Goal: Task Accomplishment & Management: Manage account settings

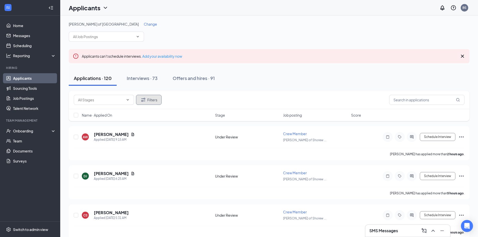
click at [149, 101] on button "Filters" at bounding box center [149, 100] width 26 height 10
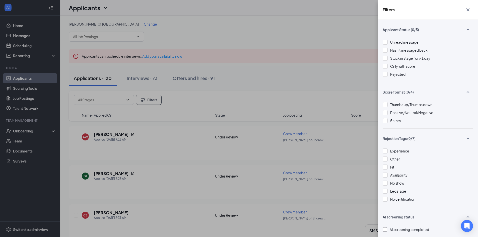
click at [386, 232] on div at bounding box center [385, 230] width 5 height 5
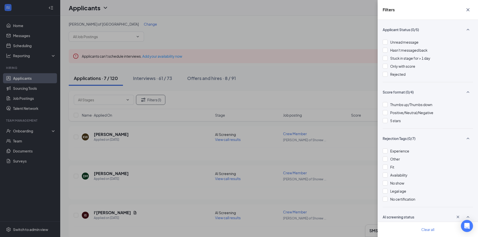
click at [256, 65] on div "Filters Applicant Status (0/5) Unread message Hasn't messaged back Stuck in sta…" at bounding box center [239, 118] width 478 height 237
click at [196, 163] on div "Filters Applicant Status (0/5) Unread message Hasn't messaged back Stuck in sta…" at bounding box center [239, 118] width 478 height 237
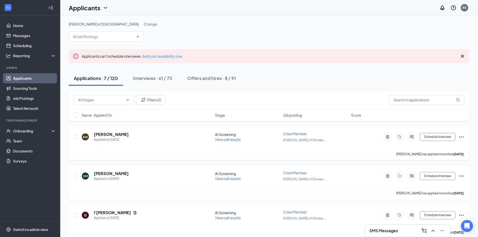
click at [238, 139] on span "View call results" at bounding box center [228, 139] width 26 height 5
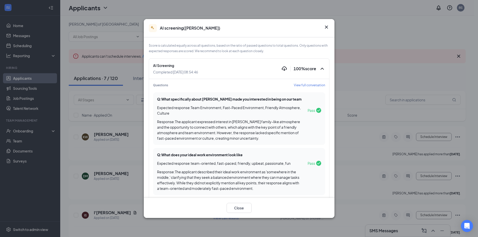
click at [308, 87] on span "View full conversation" at bounding box center [309, 85] width 31 height 4
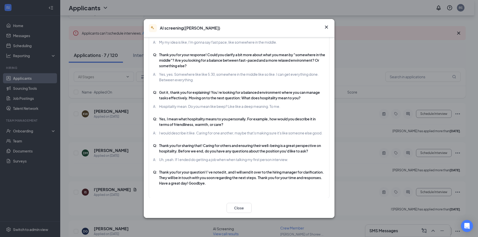
scroll to position [25, 0]
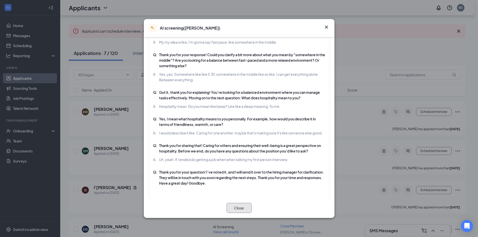
click at [244, 209] on button "Close" at bounding box center [239, 208] width 25 height 10
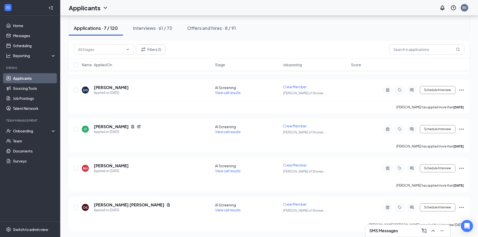
scroll to position [165, 0]
click at [223, 208] on span "View call results" at bounding box center [228, 209] width 26 height 5
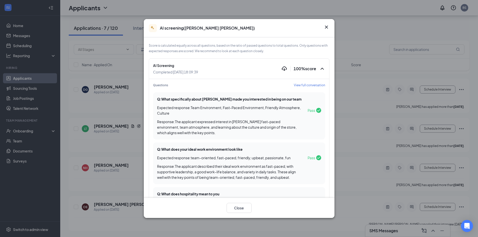
click at [305, 83] on span "View full conversation" at bounding box center [309, 85] width 31 height 4
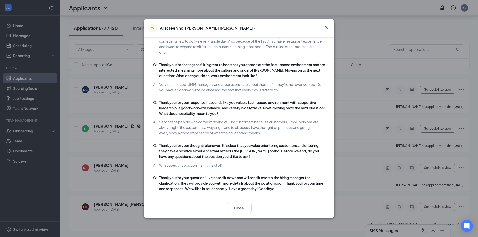
scroll to position [158, 0]
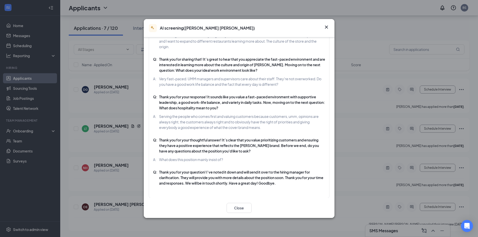
click at [328, 29] on icon "Cross" at bounding box center [327, 27] width 6 height 6
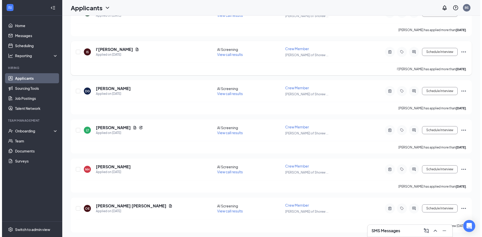
scroll to position [165, 0]
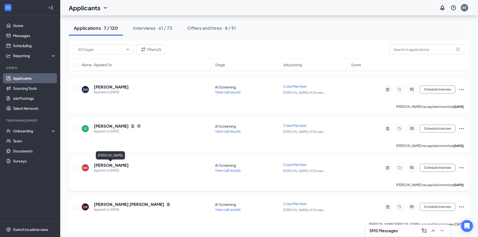
click at [115, 165] on h5 "[PERSON_NAME]" at bounding box center [111, 166] width 35 height 6
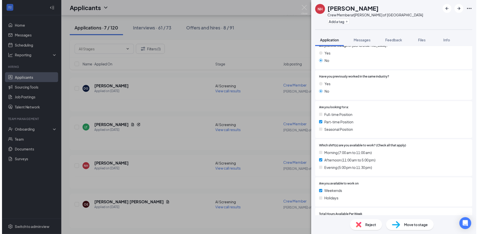
scroll to position [77, 0]
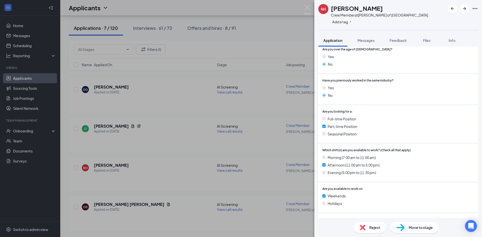
click at [186, 136] on div "NH [PERSON_NAME] Crew Member at [GEOGRAPHIC_DATA][PERSON_NAME] of Shorewood Add…" at bounding box center [241, 118] width 482 height 237
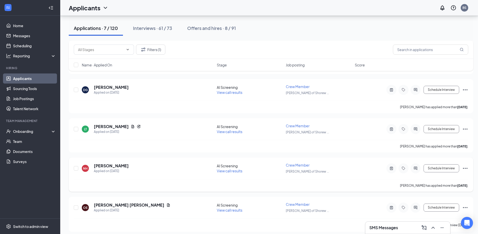
click at [242, 170] on span "View call results" at bounding box center [230, 170] width 26 height 5
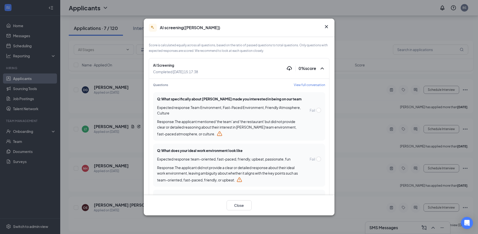
click at [316, 83] on span "View full conversation" at bounding box center [309, 85] width 31 height 4
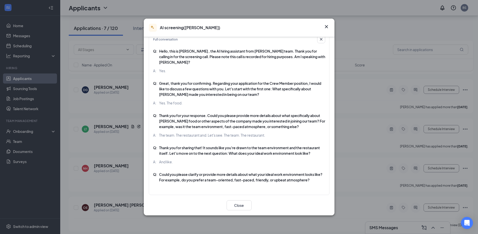
scroll to position [169, 0]
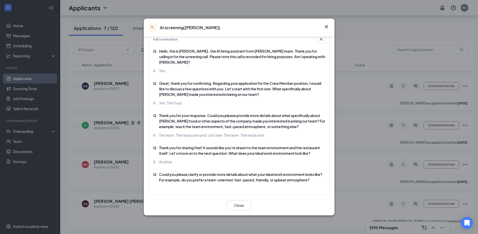
click at [324, 24] on icon "Cross" at bounding box center [327, 27] width 6 height 6
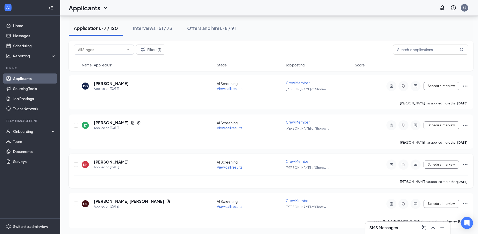
click at [465, 164] on icon "Ellipses" at bounding box center [466, 164] width 6 height 6
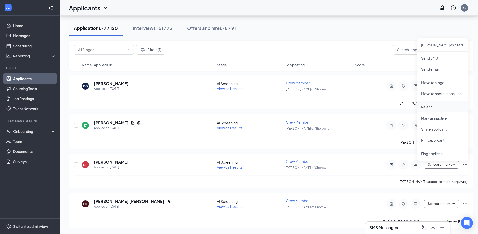
click at [440, 108] on p "Reject" at bounding box center [442, 106] width 43 height 5
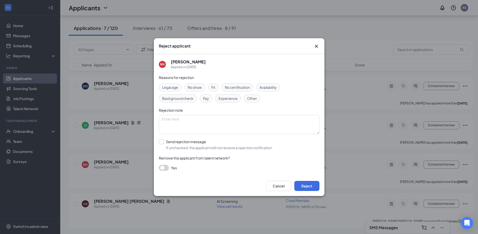
click at [162, 145] on input "Send rejection message If unchecked, the applicant will not receive a rejection…" at bounding box center [216, 144] width 114 height 11
checkbox input "true"
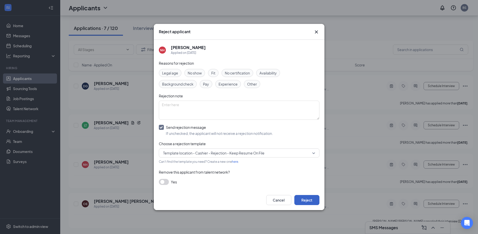
click at [312, 198] on button "Reject" at bounding box center [307, 200] width 25 height 10
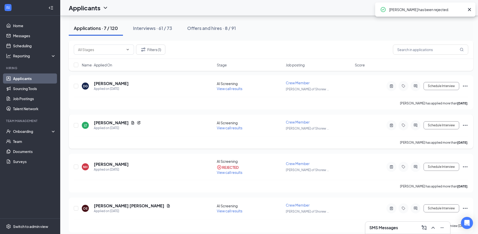
click at [226, 128] on span "View call results" at bounding box center [230, 127] width 26 height 5
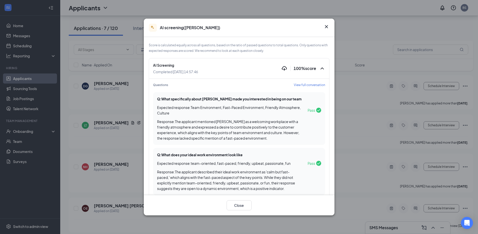
click at [302, 83] on span "View full conversation" at bounding box center [309, 85] width 31 height 4
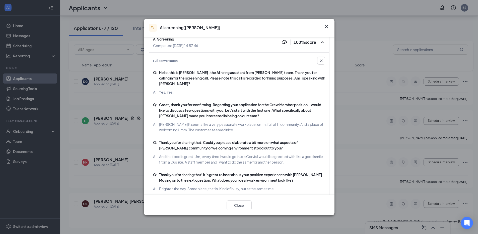
scroll to position [21, 0]
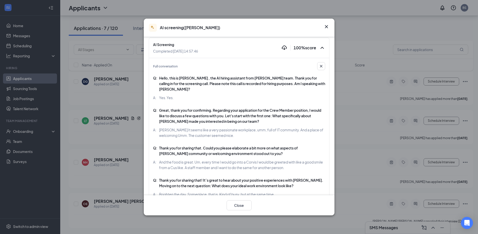
click at [326, 24] on icon "Cross" at bounding box center [327, 27] width 6 height 6
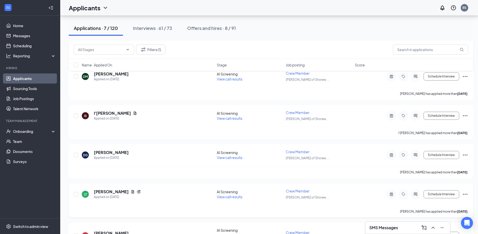
scroll to position [98, 0]
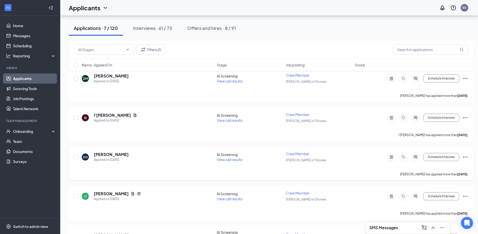
click at [237, 158] on span "View call results" at bounding box center [230, 159] width 26 height 5
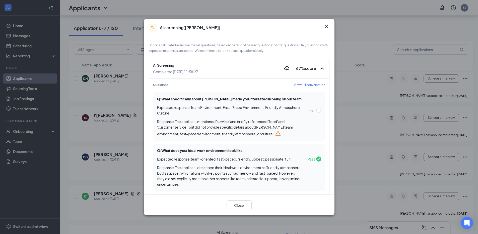
click at [301, 83] on span "View full conversation" at bounding box center [309, 85] width 31 height 4
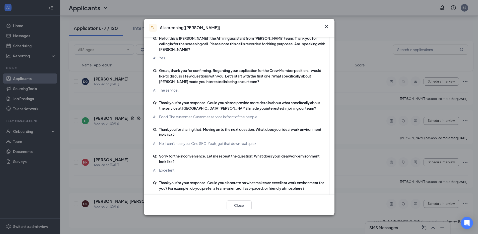
scroll to position [56, 0]
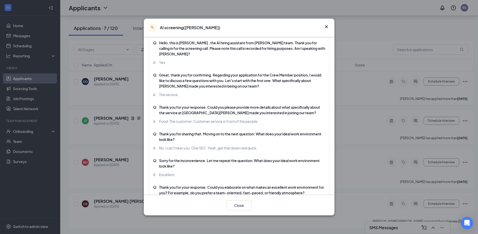
click at [325, 24] on icon "Cross" at bounding box center [327, 27] width 6 height 6
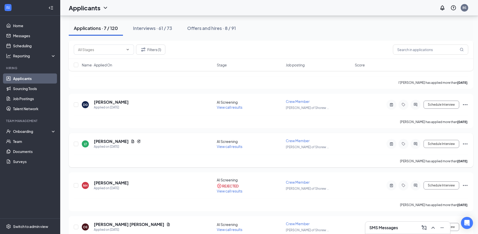
scroll to position [148, 0]
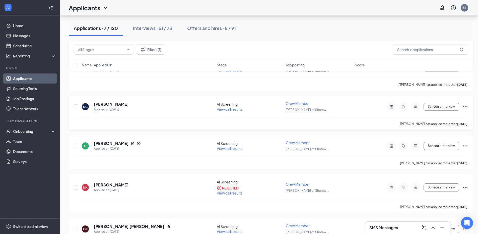
click at [464, 107] on icon "Ellipses" at bounding box center [466, 106] width 6 height 6
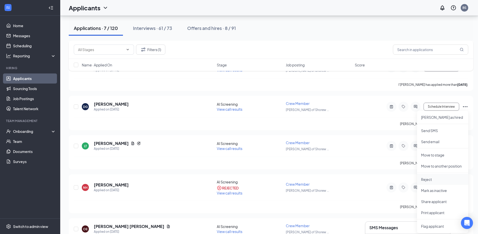
click at [436, 181] on p "Reject" at bounding box center [442, 179] width 43 height 5
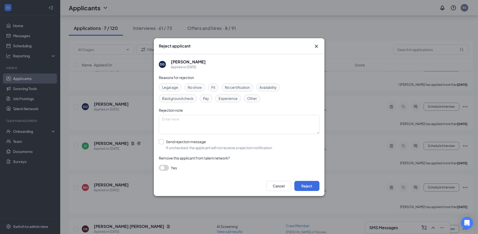
click at [196, 149] on input "Send rejection message If unchecked, the applicant will not receive a rejection…" at bounding box center [216, 144] width 114 height 11
checkbox input "true"
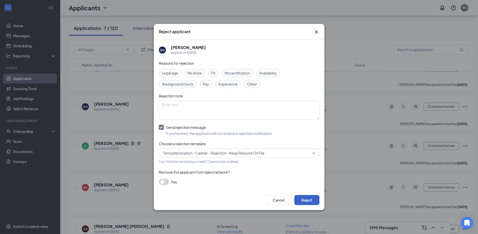
click at [309, 201] on button "Reject" at bounding box center [307, 200] width 25 height 10
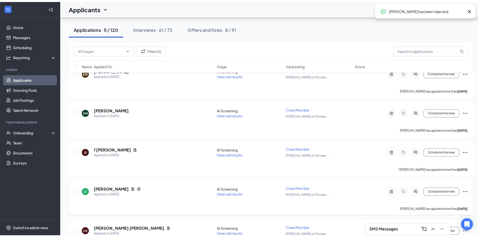
scroll to position [40, 0]
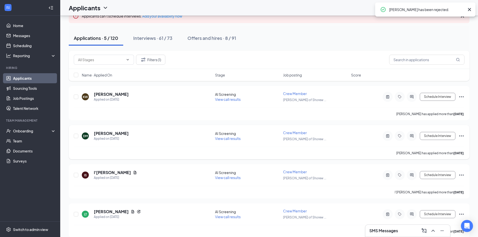
click at [223, 138] on span "View call results" at bounding box center [228, 138] width 26 height 5
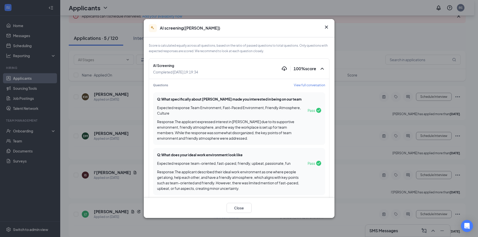
click at [299, 84] on span "View full conversation" at bounding box center [309, 85] width 31 height 4
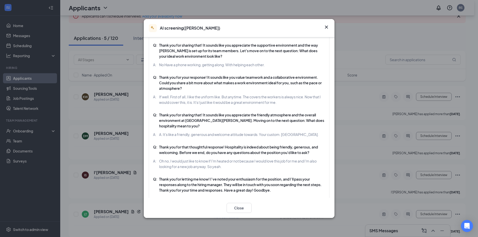
scroll to position [174, 0]
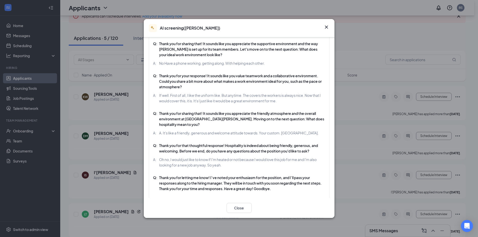
click at [328, 27] on icon "Cross" at bounding box center [327, 27] width 6 height 6
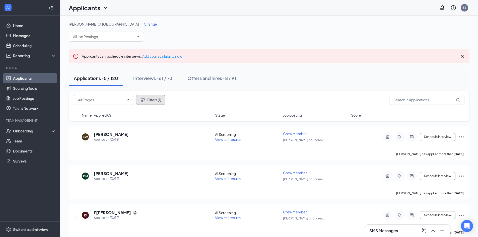
click at [153, 98] on button "Filters (1)" at bounding box center [150, 100] width 29 height 10
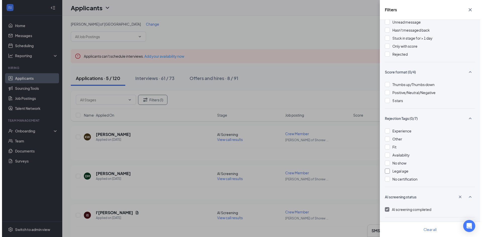
scroll to position [21, 0]
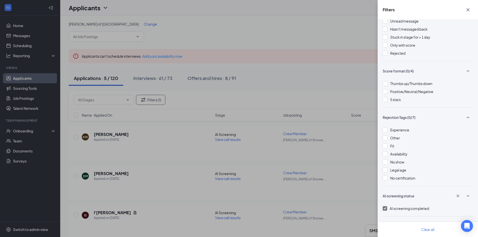
click at [386, 209] on img at bounding box center [385, 209] width 3 height 2
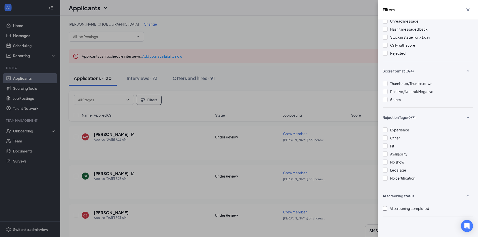
click at [332, 80] on div "Filters Applicant Status (0/5) Unread message Hasn't messaged back Stuck in sta…" at bounding box center [239, 118] width 478 height 237
click at [470, 11] on icon "Cross" at bounding box center [468, 10] width 6 height 6
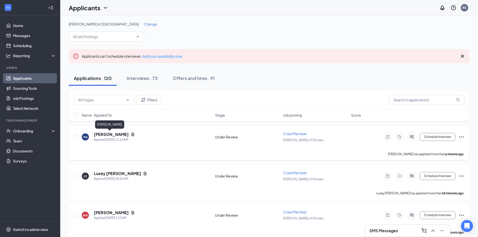
click at [94, 134] on h5 "[PERSON_NAME]" at bounding box center [111, 135] width 35 height 6
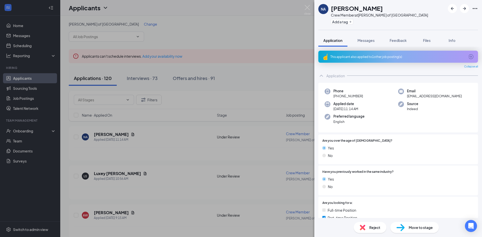
click at [390, 55] on div "This applicant also applied to 1 other job posting(s)" at bounding box center [398, 57] width 135 height 4
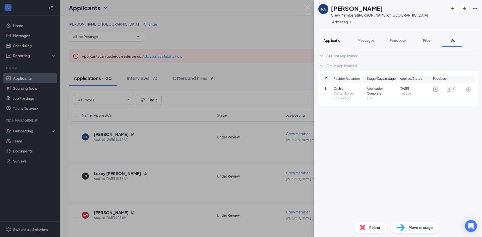
click at [331, 43] on button "Application" at bounding box center [332, 40] width 29 height 13
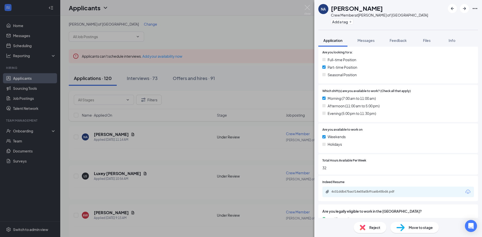
scroll to position [167, 0]
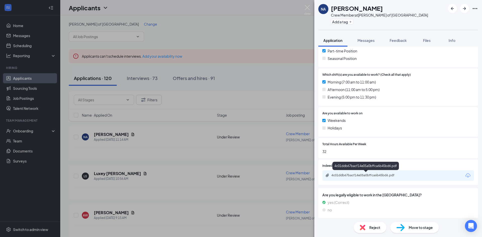
click at [373, 175] on div "4c01ddb67bacf14e05a0bffca6b45bd6.pdf" at bounding box center [367, 176] width 70 height 4
click at [430, 223] on div "Move to stage" at bounding box center [415, 227] width 48 height 11
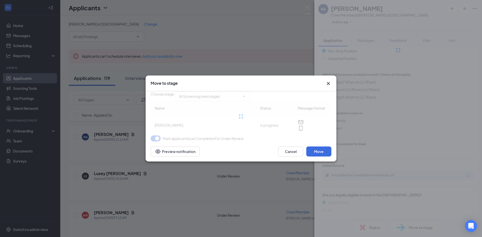
type input "AI Screening (next stage)"
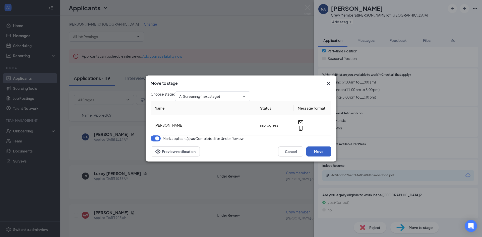
click at [317, 155] on button "Move" at bounding box center [318, 152] width 25 height 10
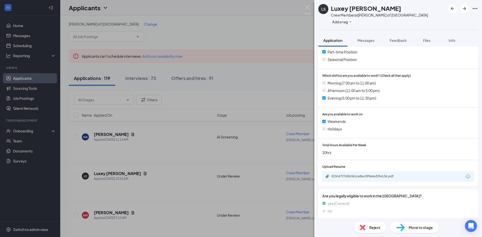
scroll to position [155, 0]
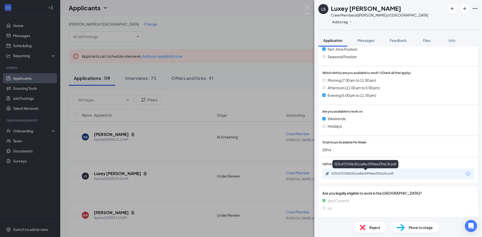
click at [354, 172] on div "023c472765b361ce8ac599e6a33fe136.pdf" at bounding box center [367, 174] width 70 height 4
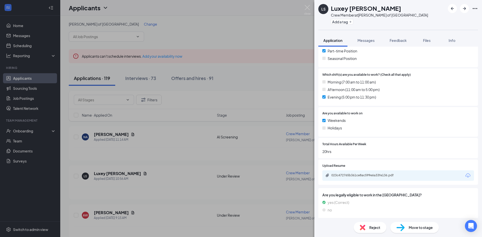
click at [424, 227] on span "Move to stage" at bounding box center [421, 228] width 24 height 6
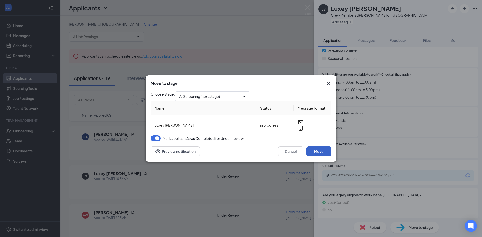
click at [316, 157] on button "Move" at bounding box center [318, 152] width 25 height 10
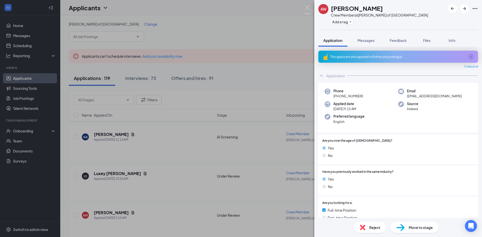
click at [362, 59] on div "This applicant also applied to 5 other job posting(s)" at bounding box center [398, 57] width 160 height 12
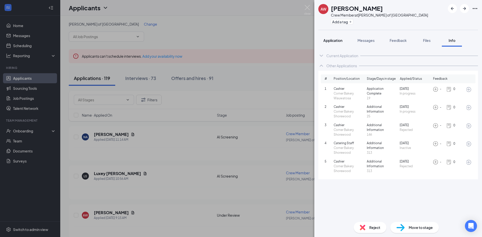
click at [339, 41] on span "Application" at bounding box center [333, 40] width 19 height 5
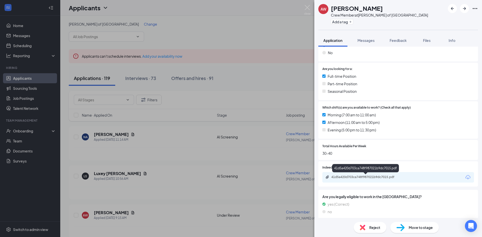
scroll to position [135, 0]
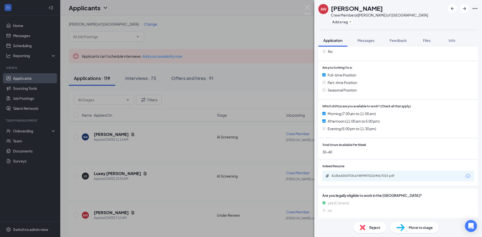
click at [349, 175] on div "41d5a420d703ca748f987021b9dc7015.pdf" at bounding box center [367, 176] width 70 height 4
click at [378, 229] on span "Reject" at bounding box center [374, 228] width 11 height 6
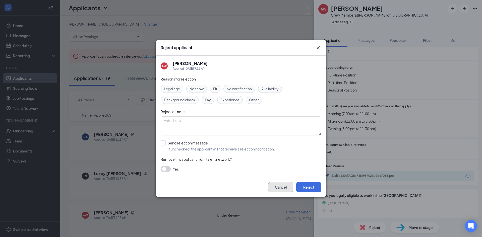
click at [276, 188] on button "Cancel" at bounding box center [280, 187] width 25 height 10
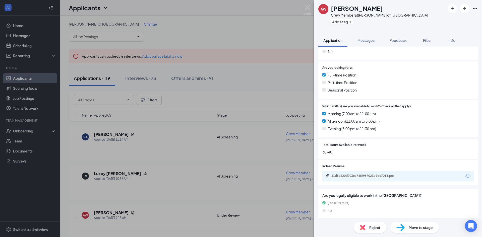
click at [418, 226] on span "Move to stage" at bounding box center [421, 228] width 24 height 6
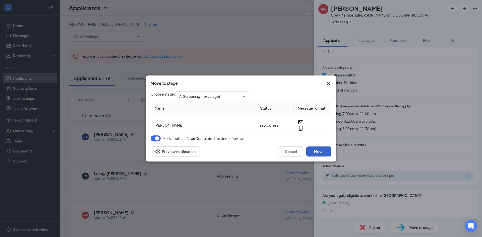
click at [312, 157] on button "Move" at bounding box center [318, 152] width 25 height 10
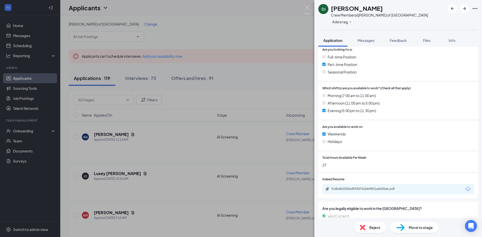
scroll to position [155, 0]
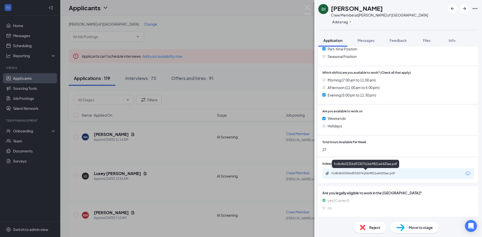
click at [373, 175] on div "fcdb4b03356d9330761bb9821a6420ae.pdf" at bounding box center [367, 174] width 70 height 4
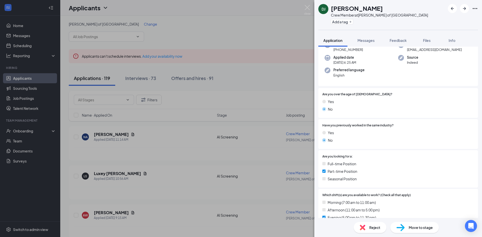
scroll to position [29, 0]
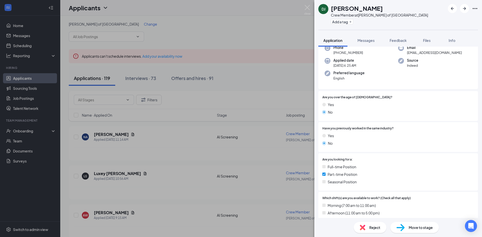
click at [355, 227] on div "Reject" at bounding box center [370, 227] width 33 height 11
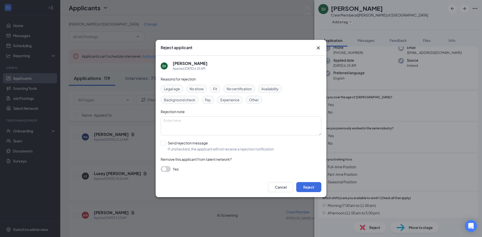
click at [195, 153] on div "Reasons for rejection Legal age No show Fit No certification Availability Backg…" at bounding box center [241, 126] width 161 height 101
click at [214, 151] on input "Send rejection message If unchecked, the applicant will not receive a rejection…" at bounding box center [218, 146] width 114 height 11
checkbox input "true"
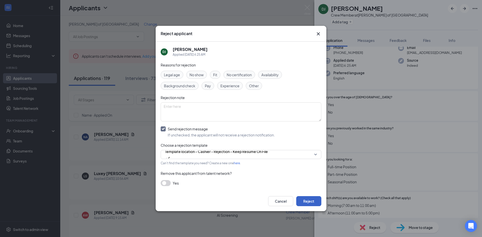
click at [310, 202] on button "Reject" at bounding box center [308, 201] width 25 height 10
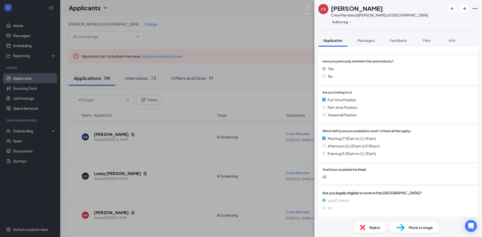
click at [402, 226] on img at bounding box center [401, 227] width 8 height 7
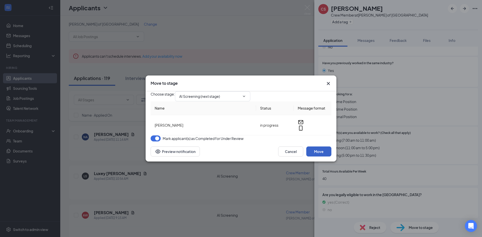
click at [324, 156] on button "Move" at bounding box center [318, 152] width 25 height 10
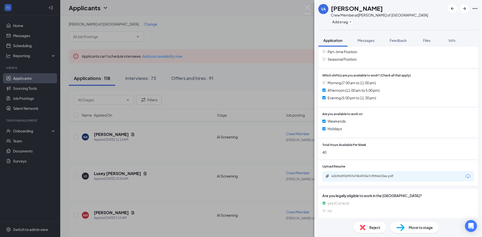
scroll to position [153, 0]
click at [354, 173] on div "ed1966936957e74b4f53a7c90fe623ea.pdf" at bounding box center [399, 176] width 152 height 11
click at [350, 174] on div "ed1966936957e74b4f53a7c90fe623ea.pdf" at bounding box center [399, 176] width 152 height 11
click at [350, 175] on div "ed1966936957e74b4f53a7c90fe623ea.pdf" at bounding box center [367, 176] width 70 height 4
click at [372, 227] on span "Reject" at bounding box center [374, 228] width 11 height 6
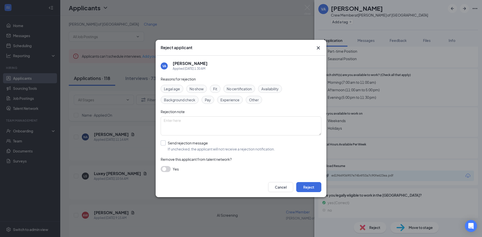
click at [203, 149] on input "Send rejection message If unchecked, the applicant will not receive a rejection…" at bounding box center [218, 146] width 114 height 11
checkbox input "true"
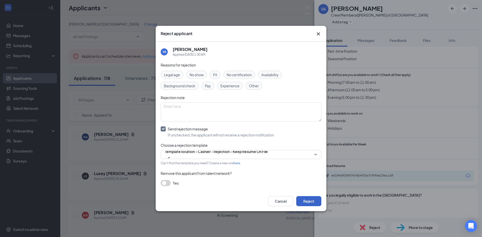
click at [315, 199] on button "Reject" at bounding box center [308, 201] width 25 height 10
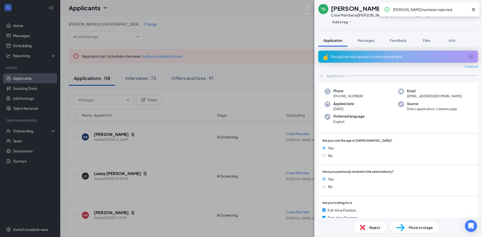
click at [395, 60] on div "This applicant also applied to 1 other job posting(s)" at bounding box center [398, 57] width 160 height 12
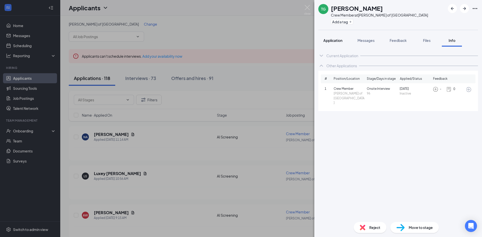
click at [324, 40] on span "Application" at bounding box center [333, 40] width 19 height 5
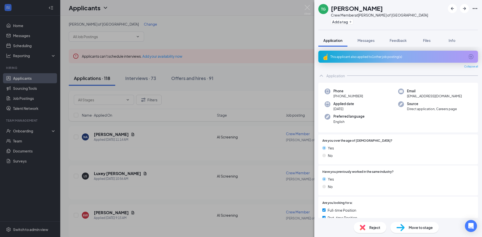
click at [371, 226] on span "Reject" at bounding box center [374, 228] width 11 height 6
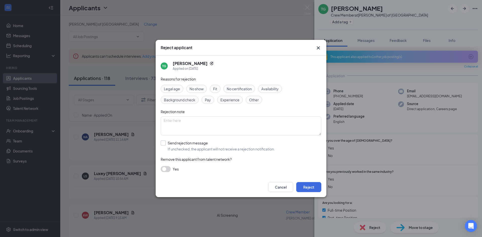
click at [220, 144] on input "Send rejection message If unchecked, the applicant will not receive a rejection…" at bounding box center [218, 146] width 114 height 11
checkbox input "true"
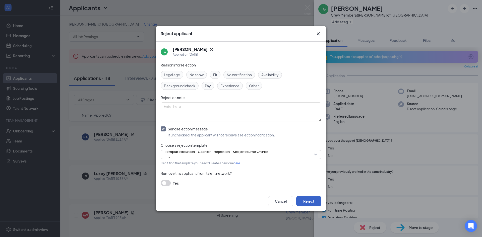
click at [314, 200] on button "Reject" at bounding box center [308, 201] width 25 height 10
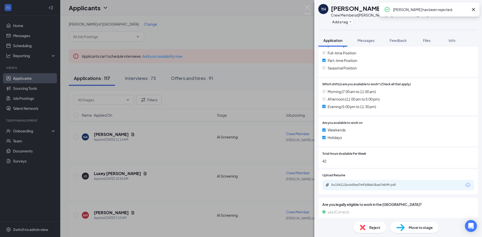
scroll to position [153, 0]
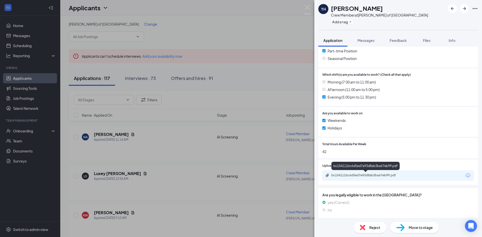
click at [357, 177] on div "bc154111bc6d5ed7e93d8ab3ba67eb99.pdf" at bounding box center [367, 176] width 70 height 4
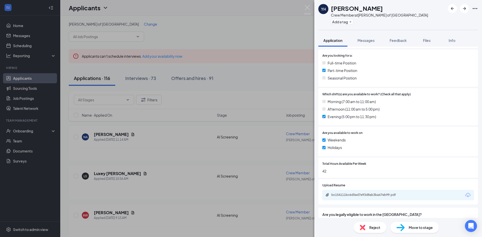
scroll to position [155, 0]
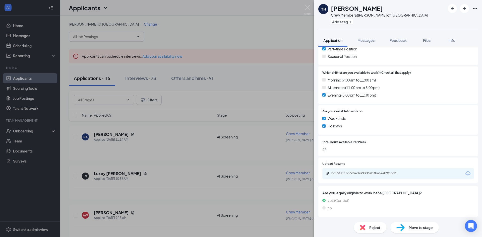
click at [427, 231] on div "Move to stage" at bounding box center [415, 227] width 48 height 11
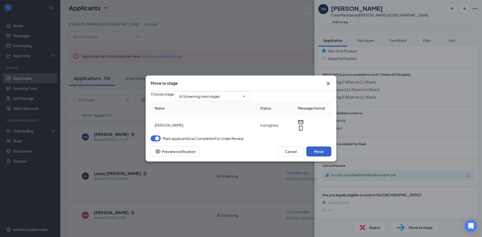
click at [325, 157] on button "Move" at bounding box center [318, 152] width 25 height 10
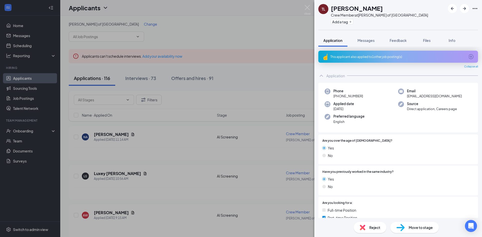
click at [392, 60] on div "This applicant also applied to 1 other job posting(s)" at bounding box center [398, 57] width 160 height 12
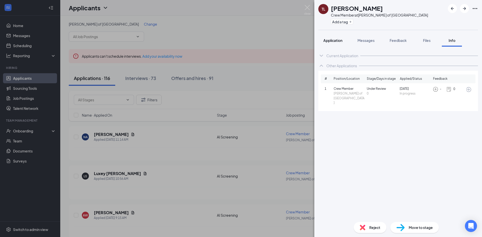
click at [336, 44] on button "Application" at bounding box center [332, 40] width 29 height 13
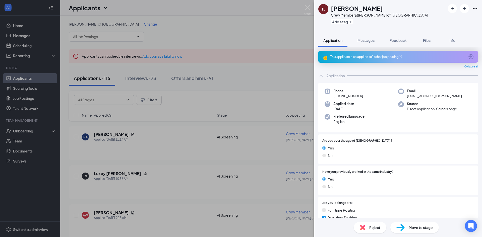
click at [378, 224] on div "Reject" at bounding box center [370, 227] width 33 height 11
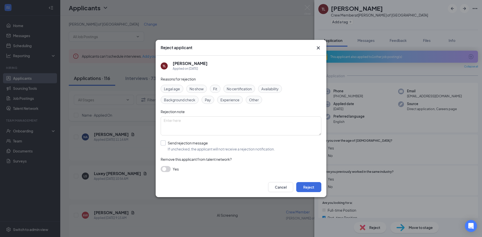
click at [220, 148] on input "Send rejection message If unchecked, the applicant will not receive a rejection…" at bounding box center [218, 146] width 114 height 11
checkbox input "true"
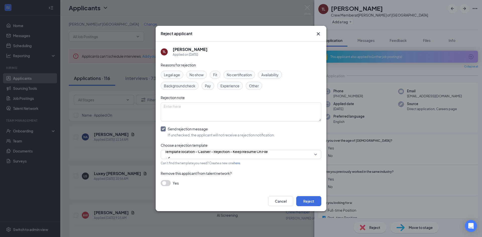
click at [313, 196] on div "Cancel Reject" at bounding box center [241, 201] width 171 height 20
click at [317, 198] on button "Reject" at bounding box center [308, 201] width 25 height 10
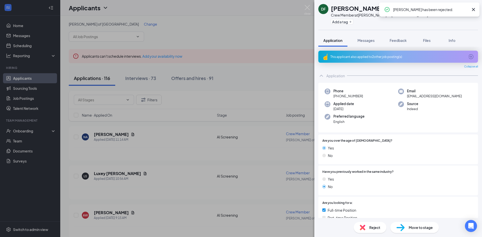
click at [376, 58] on div "This applicant also applied to 2 other job posting(s)" at bounding box center [398, 57] width 135 height 4
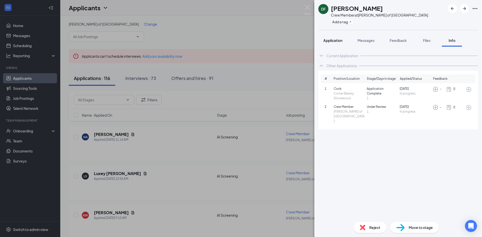
click at [330, 42] on span "Application" at bounding box center [333, 40] width 19 height 5
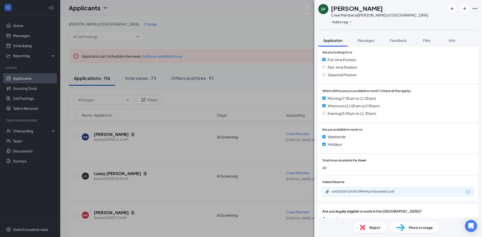
scroll to position [167, 0]
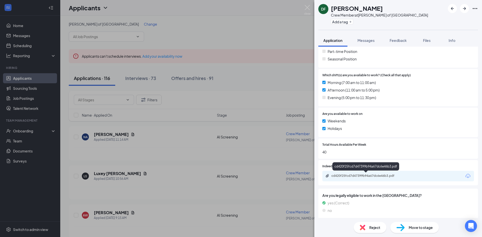
click at [363, 177] on div "cd420f25fcd7d47399b94a67dc6e46b3.pdf" at bounding box center [367, 176] width 70 height 4
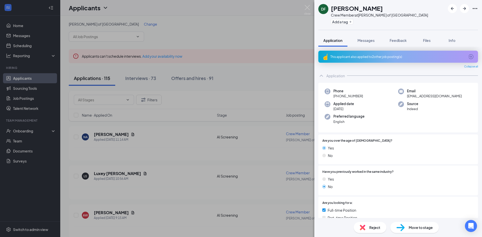
click at [399, 55] on div "This applicant also applied to 2 other job posting(s)" at bounding box center [398, 57] width 135 height 4
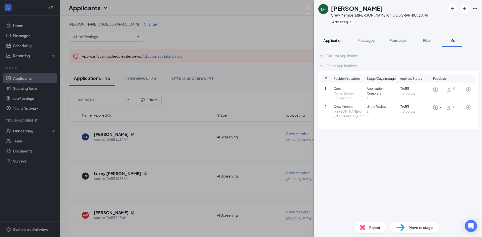
click at [339, 40] on span "Application" at bounding box center [333, 40] width 19 height 5
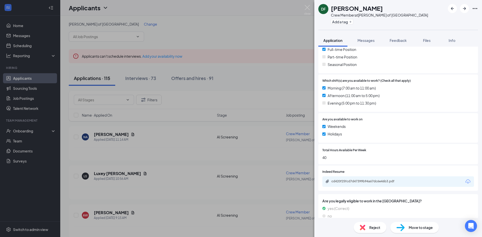
scroll to position [167, 0]
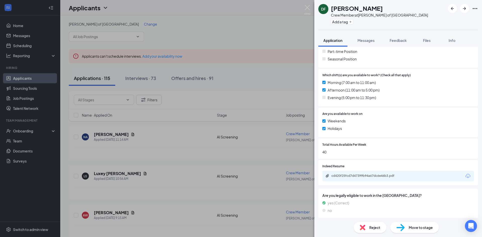
click at [423, 228] on span "Move to stage" at bounding box center [421, 228] width 24 height 6
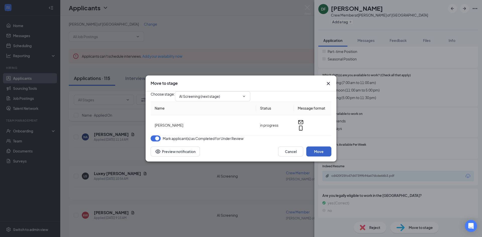
click at [319, 157] on button "Move" at bounding box center [318, 152] width 25 height 10
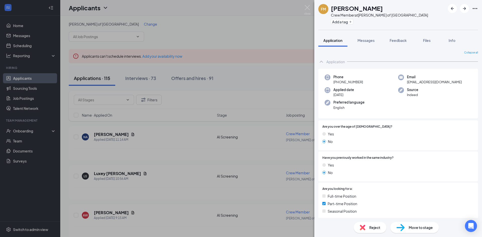
click at [422, 228] on span "Move to stage" at bounding box center [421, 228] width 24 height 6
type input "AI Screening (next stage)"
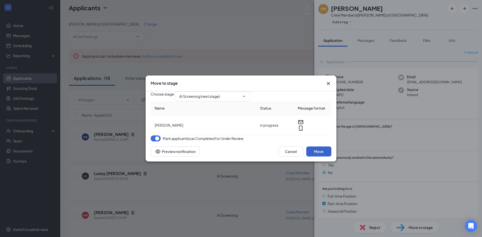
click at [319, 157] on button "Move" at bounding box center [318, 152] width 25 height 10
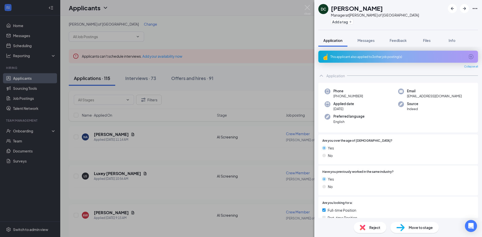
click at [405, 62] on div "This applicant also applied to 3 other job posting(s)" at bounding box center [398, 57] width 160 height 12
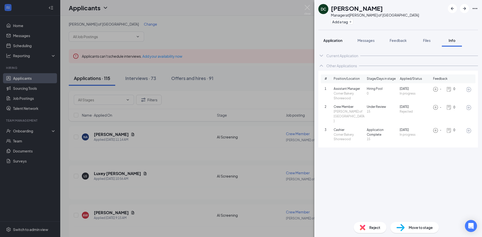
click at [322, 39] on button "Application" at bounding box center [332, 40] width 29 height 13
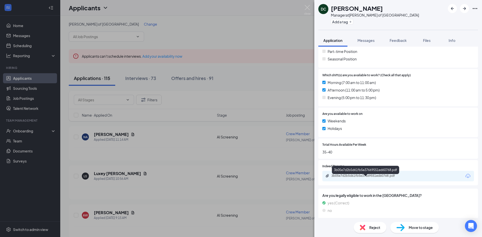
scroll to position [167, 0]
click at [370, 176] on div "3b05e7d2b5d61fb5e37669551ed60768.pdf" at bounding box center [367, 176] width 70 height 4
click at [372, 229] on span "Reject" at bounding box center [374, 228] width 11 height 6
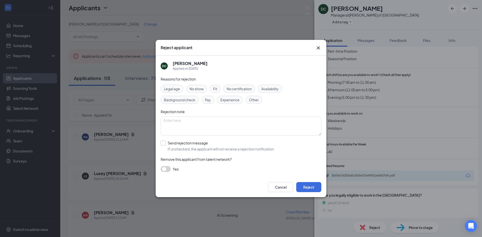
click at [251, 147] on input "Send rejection message If unchecked, the applicant will not receive a rejection…" at bounding box center [218, 146] width 114 height 11
checkbox input "true"
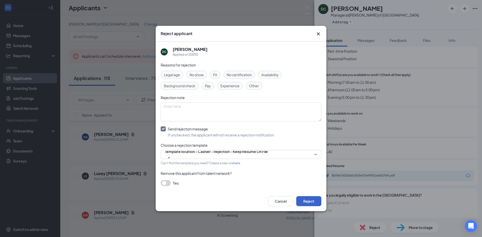
click at [307, 205] on button "Reject" at bounding box center [308, 201] width 25 height 10
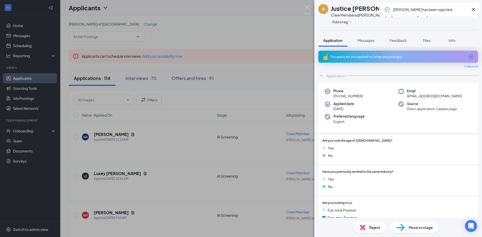
click at [376, 56] on div "This applicant also applied to 1 other job posting(s)" at bounding box center [398, 57] width 135 height 4
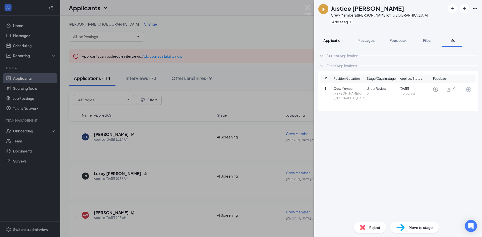
click at [331, 45] on button "Application" at bounding box center [332, 40] width 29 height 13
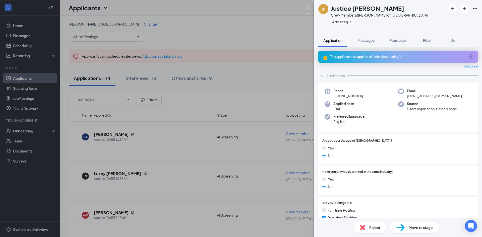
click at [367, 224] on div "Reject" at bounding box center [370, 227] width 33 height 11
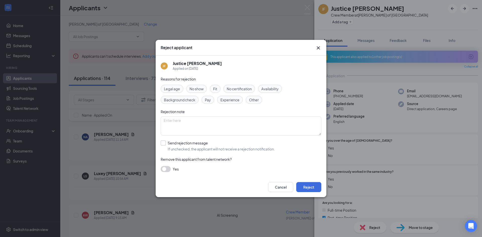
click at [273, 146] on input "Send rejection message If unchecked, the applicant will not receive a rejection…" at bounding box center [218, 146] width 114 height 11
checkbox input "true"
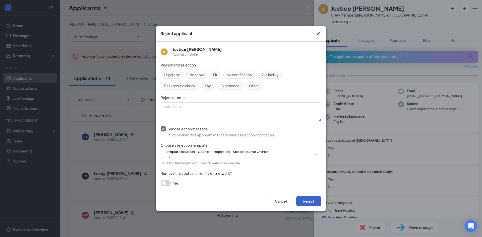
click at [312, 203] on button "Reject" at bounding box center [308, 201] width 25 height 10
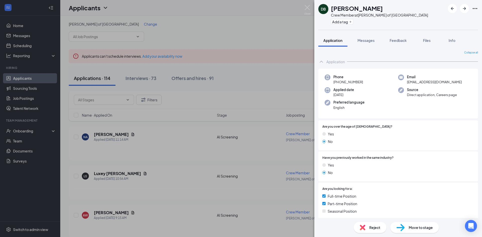
click at [377, 232] on div "Reject" at bounding box center [370, 227] width 33 height 11
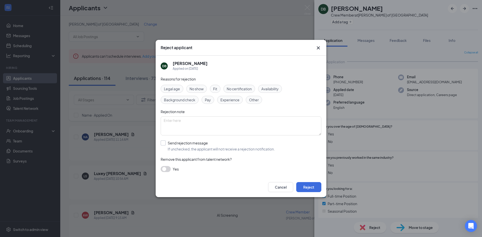
click at [266, 149] on input "Send rejection message If unchecked, the applicant will not receive a rejection…" at bounding box center [218, 146] width 114 height 11
checkbox input "true"
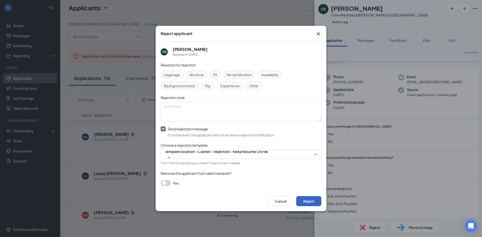
click at [305, 200] on button "Reject" at bounding box center [308, 201] width 25 height 10
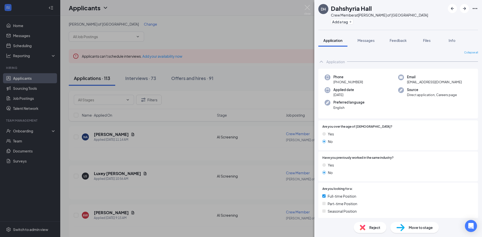
click at [364, 231] on div "Reject" at bounding box center [370, 227] width 33 height 11
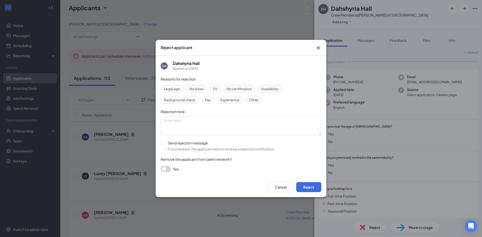
drag, startPoint x: 195, startPoint y: 145, endPoint x: 209, endPoint y: 149, distance: 13.7
click at [195, 145] on input "Send rejection message If unchecked, the applicant will not receive a rejection…" at bounding box center [218, 146] width 114 height 11
checkbox input "true"
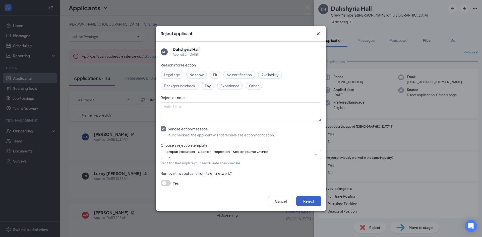
click at [307, 200] on button "Reject" at bounding box center [308, 201] width 25 height 10
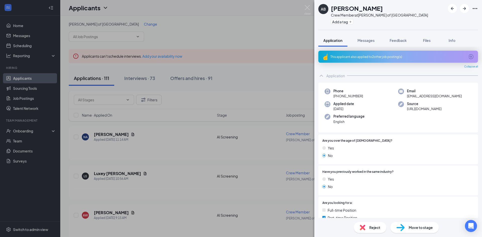
click at [375, 230] on span "Reject" at bounding box center [374, 228] width 11 height 6
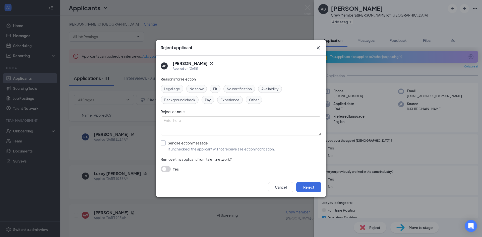
click at [239, 146] on input "Send rejection message If unchecked, the applicant will not receive a rejection…" at bounding box center [218, 146] width 114 height 11
checkbox input "true"
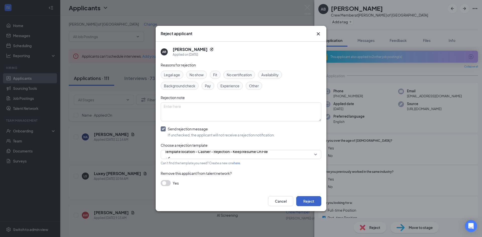
click at [307, 201] on button "Reject" at bounding box center [308, 201] width 25 height 10
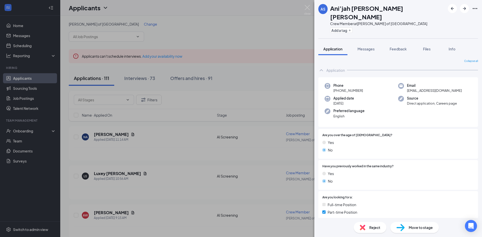
click at [415, 224] on div "Move to stage" at bounding box center [415, 227] width 48 height 11
type input "AI Screening (next stage)"
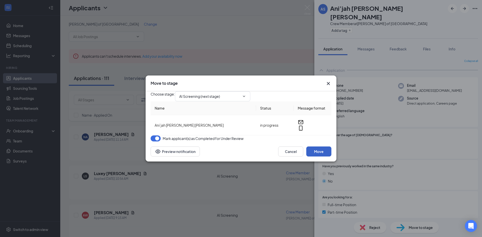
click at [331, 157] on button "Move" at bounding box center [318, 152] width 25 height 10
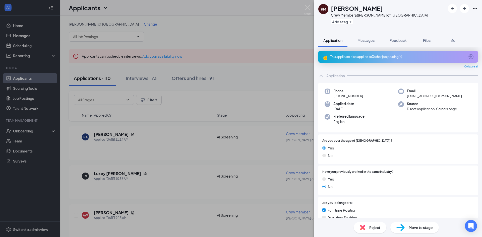
click at [371, 51] on div "This applicant also applied to 3 other job posting(s)" at bounding box center [398, 57] width 160 height 12
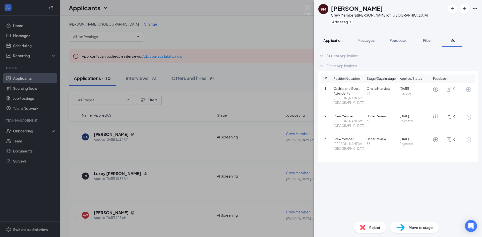
click at [326, 42] on span "Application" at bounding box center [333, 40] width 19 height 5
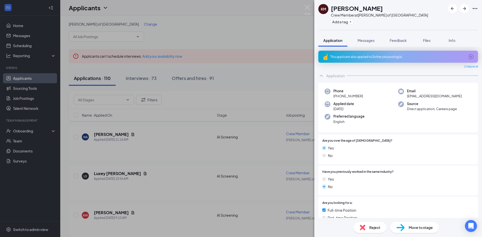
click at [368, 226] on div "Reject" at bounding box center [370, 227] width 33 height 11
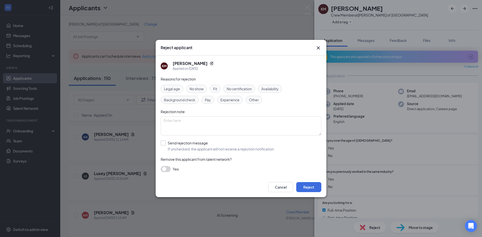
click at [273, 150] on input "Send rejection message If unchecked, the applicant will not receive a rejection…" at bounding box center [218, 146] width 114 height 11
checkbox input "true"
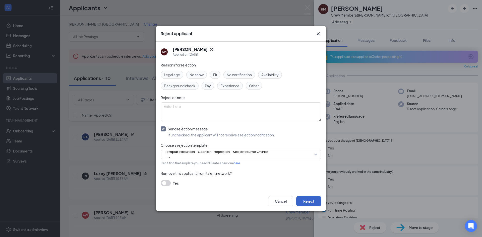
click at [313, 200] on button "Reject" at bounding box center [308, 201] width 25 height 10
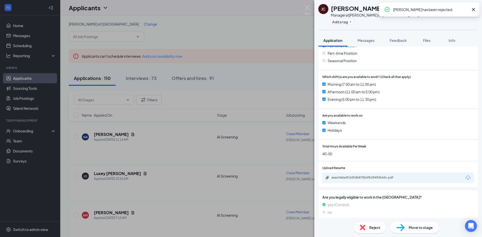
scroll to position [152, 0]
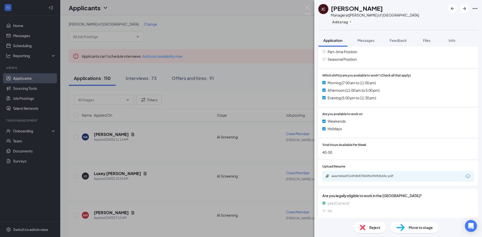
click at [358, 173] on div "aeacfe0adf163fdb870b0fb29492b65c.pdf" at bounding box center [399, 176] width 152 height 11
click at [358, 177] on div "aeacfe0adf163fdb870b0fb29492b65c.pdf" at bounding box center [367, 176] width 70 height 4
click at [431, 229] on span "Move to stage" at bounding box center [421, 228] width 24 height 6
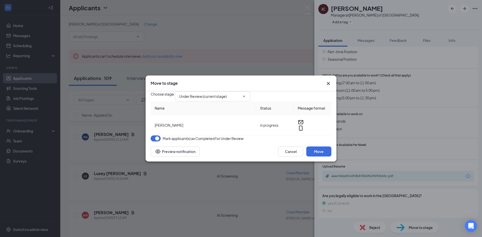
type input "AI Screening (next stage)"
click at [325, 157] on button "Move" at bounding box center [318, 152] width 25 height 10
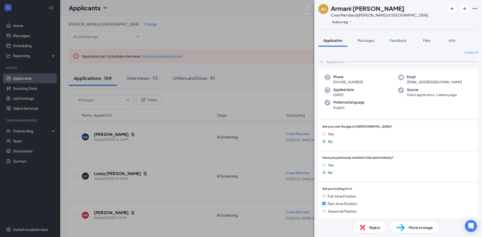
click at [369, 230] on div "Reject" at bounding box center [370, 227] width 33 height 11
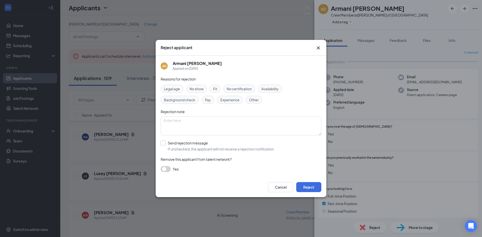
click at [273, 151] on input "Send rejection message If unchecked, the applicant will not receive a rejection…" at bounding box center [218, 146] width 114 height 11
checkbox input "true"
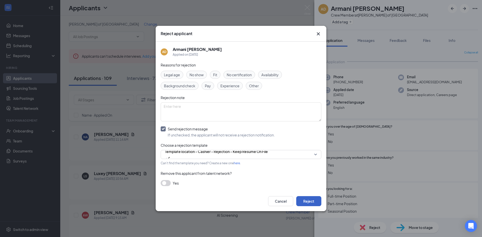
click at [308, 201] on button "Reject" at bounding box center [308, 201] width 25 height 10
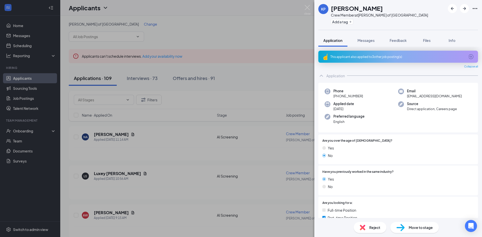
click at [240, 149] on div "KP [PERSON_NAME] Crew Member at [PERSON_NAME] of Shorewood Add a tag Applicatio…" at bounding box center [241, 118] width 482 height 237
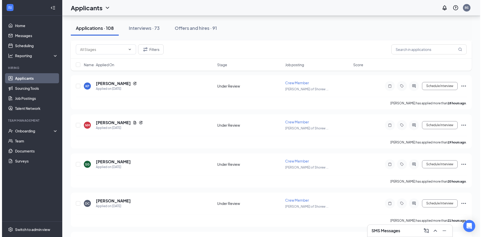
scroll to position [427, 0]
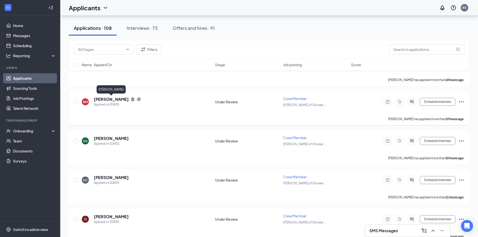
click at [122, 100] on h5 "[PERSON_NAME]" at bounding box center [111, 100] width 35 height 6
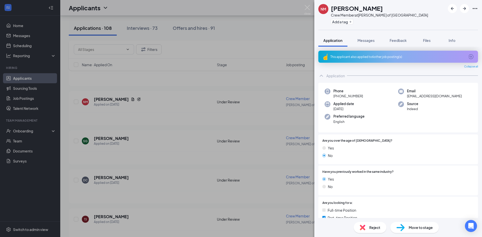
click at [368, 57] on div "This applicant also applied to 6 other job posting(s)" at bounding box center [398, 57] width 135 height 4
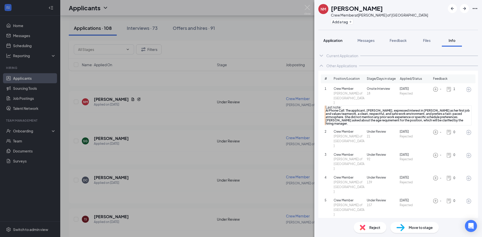
click at [336, 42] on span "Application" at bounding box center [333, 40] width 19 height 5
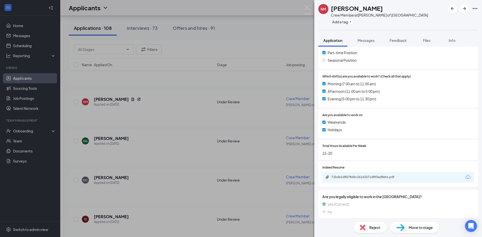
scroll to position [166, 0]
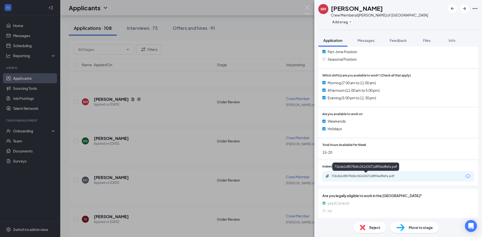
click at [379, 177] on div "71bde1d8078d6c26163471d8f0ad8efa.pdf" at bounding box center [367, 176] width 70 height 4
click at [425, 230] on span "Move to stage" at bounding box center [421, 228] width 24 height 6
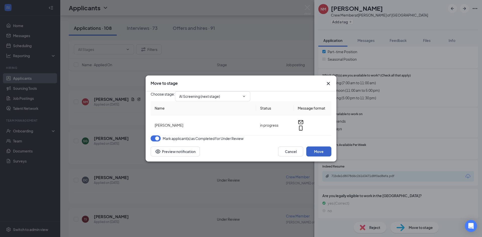
click at [322, 157] on button "Move" at bounding box center [318, 152] width 25 height 10
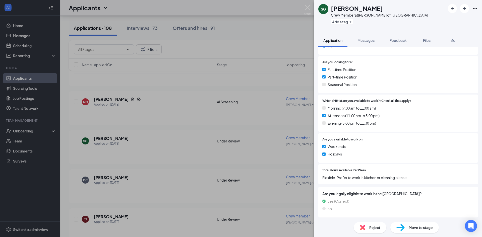
scroll to position [128, 0]
click at [367, 228] on div "Reject" at bounding box center [370, 227] width 33 height 11
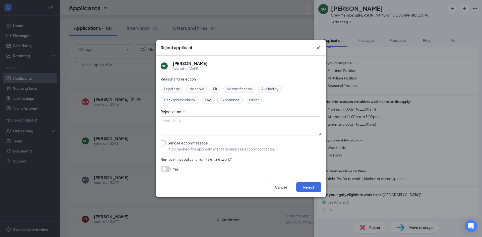
click at [262, 150] on input "Send rejection message If unchecked, the applicant will not receive a rejection…" at bounding box center [218, 146] width 114 height 11
checkbox input "true"
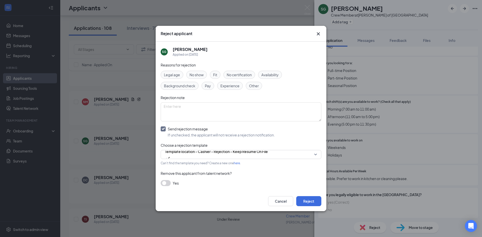
click at [317, 208] on div "Cancel Reject" at bounding box center [241, 201] width 171 height 20
click at [314, 202] on button "Reject" at bounding box center [308, 201] width 25 height 10
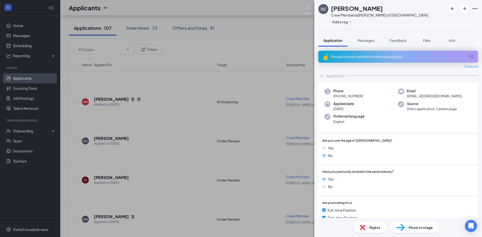
click at [375, 230] on span "Reject" at bounding box center [374, 228] width 11 height 6
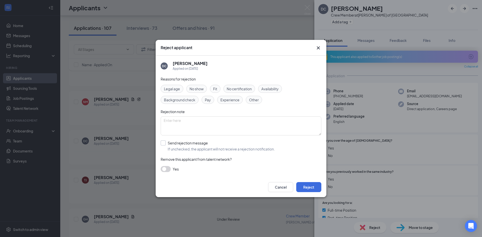
click at [229, 145] on input "Send rejection message If unchecked, the applicant will not receive a rejection…" at bounding box center [218, 146] width 114 height 11
checkbox input "true"
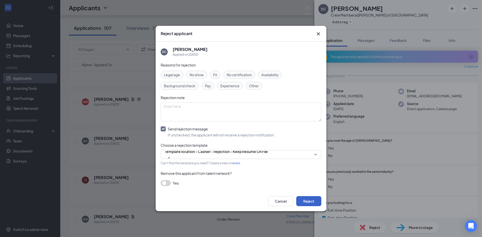
click at [306, 198] on button "Reject" at bounding box center [308, 201] width 25 height 10
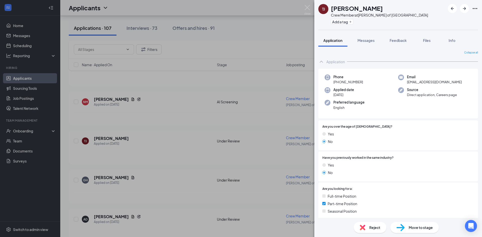
click at [369, 232] on div "Reject" at bounding box center [370, 227] width 33 height 11
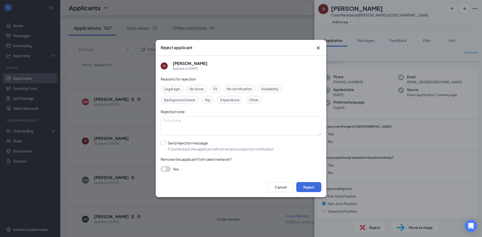
click at [236, 144] on input "Send rejection message If unchecked, the applicant will not receive a rejection…" at bounding box center [218, 146] width 114 height 11
checkbox input "true"
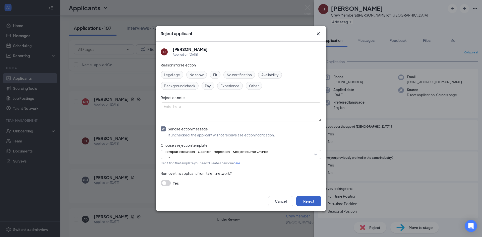
click at [315, 201] on button "Reject" at bounding box center [308, 201] width 25 height 10
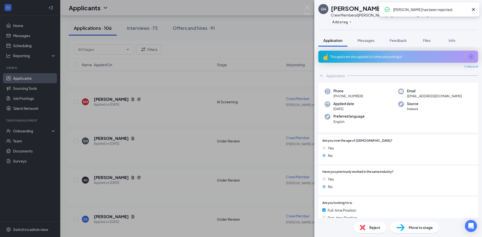
click at [360, 57] on div "This applicant also applied to 1 other job posting(s)" at bounding box center [398, 57] width 135 height 4
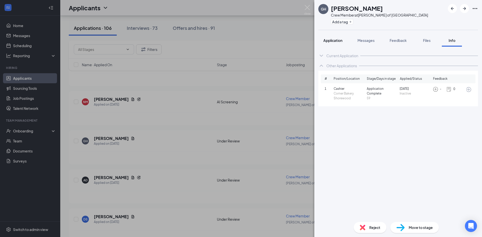
click at [333, 40] on span "Application" at bounding box center [333, 40] width 19 height 5
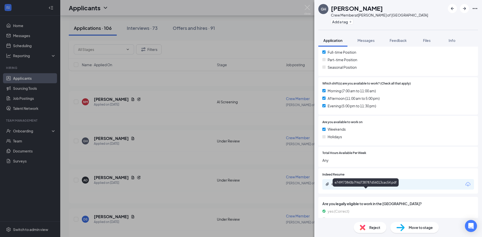
scroll to position [166, 0]
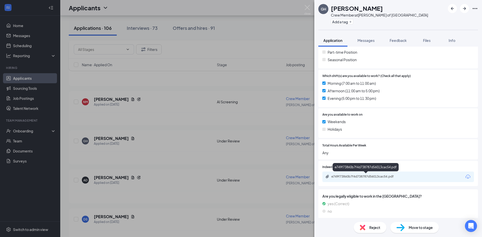
click at [382, 178] on div "e749f73860b7f4d738787d56013cac54.pdf" at bounding box center [367, 177] width 70 height 4
click at [427, 230] on span "Move to stage" at bounding box center [421, 228] width 24 height 6
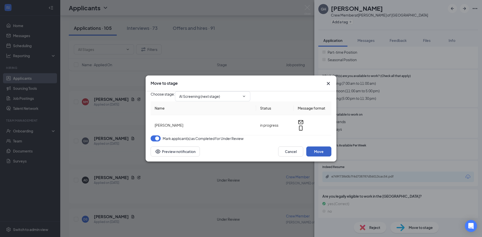
click at [321, 157] on button "Move" at bounding box center [318, 152] width 25 height 10
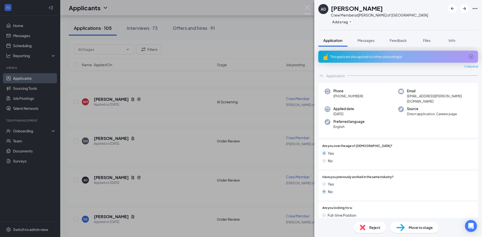
click at [385, 59] on div "This applicant also applied to 1 other job posting(s)" at bounding box center [398, 57] width 160 height 12
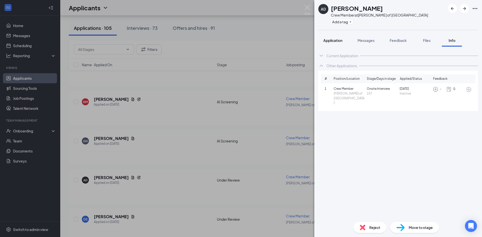
click at [337, 44] on button "Application" at bounding box center [332, 40] width 29 height 13
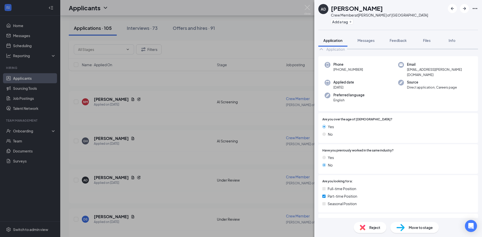
scroll to position [169, 0]
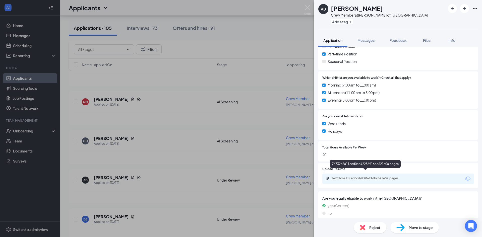
click at [367, 177] on div "76732c6a11ced0cd42286916bc621e0a.pages" at bounding box center [367, 179] width 70 height 4
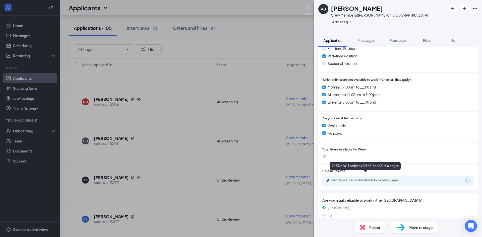
click at [373, 226] on span "Reject" at bounding box center [374, 228] width 11 height 6
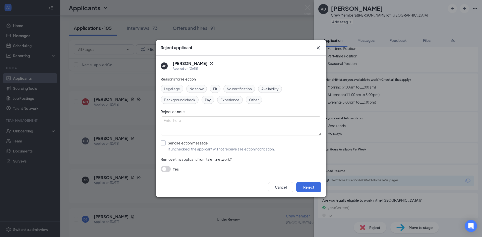
click at [197, 141] on input "Send rejection message If unchecked, the applicant will not receive a rejection…" at bounding box center [218, 146] width 114 height 11
checkbox input "true"
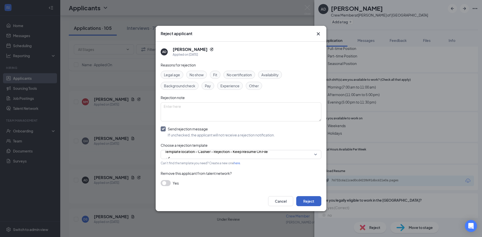
click at [317, 204] on button "Reject" at bounding box center [308, 201] width 25 height 10
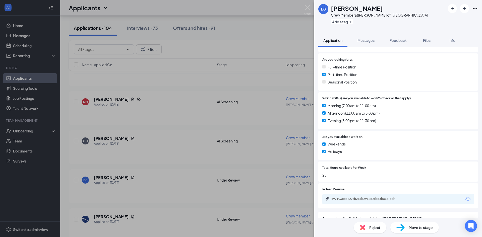
scroll to position [155, 0]
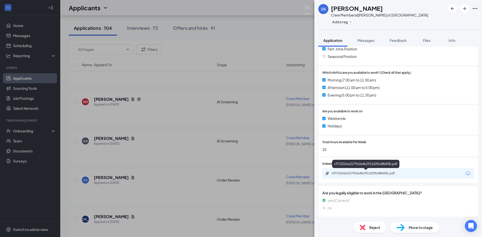
click at [369, 173] on div "c97103cba227fb2e4b2912d2fbd8b83b.pdf" at bounding box center [367, 174] width 70 height 4
click at [373, 228] on span "Reject" at bounding box center [374, 228] width 11 height 6
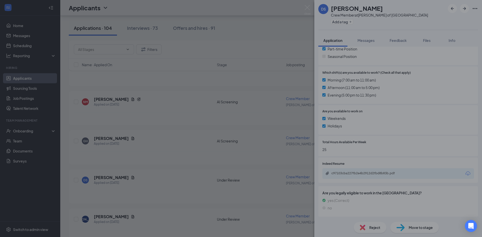
scroll to position [153, 0]
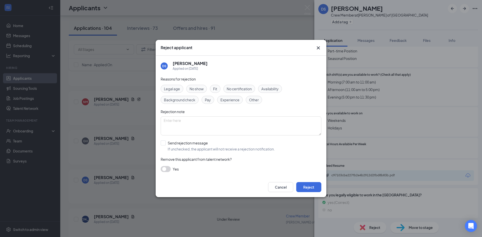
click at [242, 153] on div "Reasons for rejection Legal age No show Fit No certification Availability Backg…" at bounding box center [241, 126] width 161 height 101
click at [257, 149] on input "Send rejection message If unchecked, the applicant will not receive a rejection…" at bounding box center [218, 146] width 114 height 11
checkbox input "true"
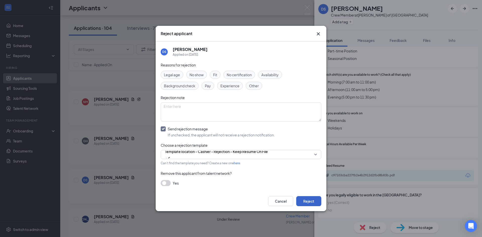
click at [320, 199] on button "Reject" at bounding box center [308, 201] width 25 height 10
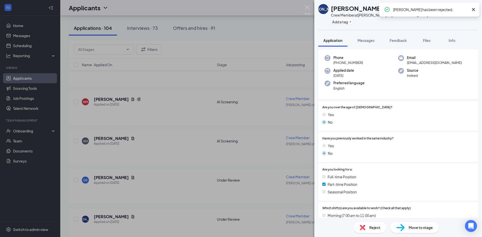
scroll to position [122, 0]
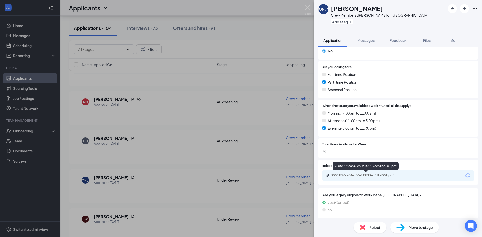
click at [359, 174] on div "950fd798ca846c80e1f3719ec81bd501.pdf" at bounding box center [367, 176] width 70 height 4
click at [367, 228] on div "Reject" at bounding box center [370, 227] width 33 height 11
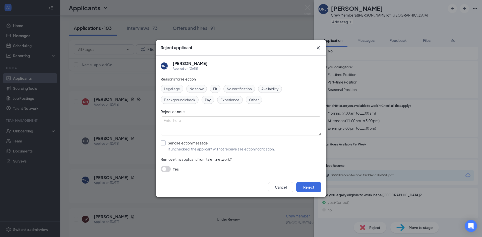
click at [234, 148] on input "Send rejection message If unchecked, the applicant will not receive a rejection…" at bounding box center [218, 146] width 114 height 11
checkbox input "true"
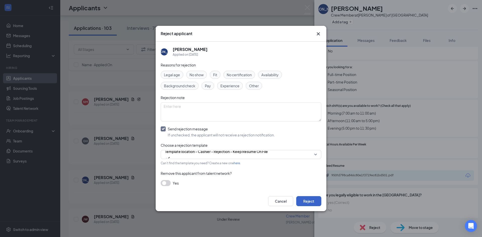
click at [315, 201] on button "Reject" at bounding box center [308, 201] width 25 height 10
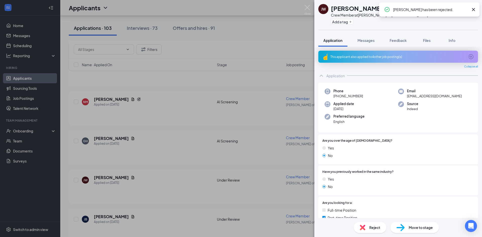
click at [363, 61] on div "This applicant also applied to 4 other job posting(s)" at bounding box center [398, 57] width 160 height 12
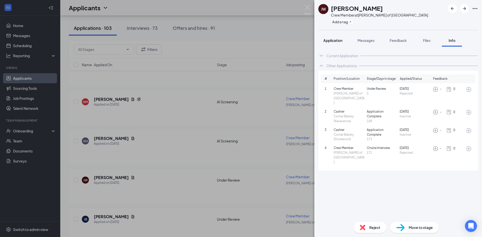
click at [330, 45] on button "Application" at bounding box center [332, 40] width 29 height 13
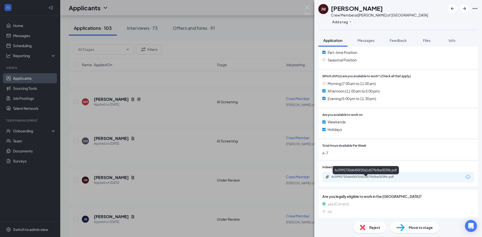
scroll to position [167, 0]
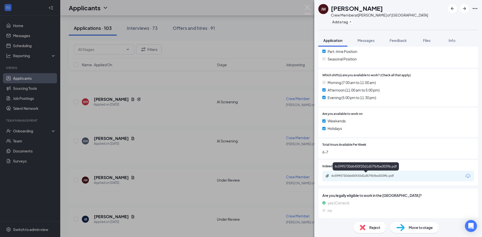
click at [347, 177] on div "6c5995730d6450f20d1d57fbfbe3039b.pdf" at bounding box center [367, 176] width 70 height 4
click at [369, 233] on div "Reject" at bounding box center [370, 227] width 33 height 11
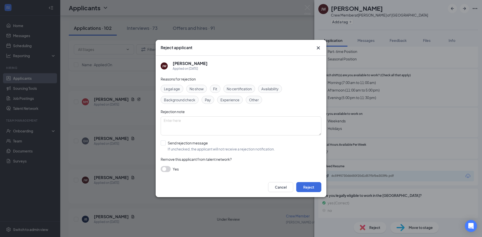
click at [217, 157] on div "Remove this applicant from talent network?" at bounding box center [241, 160] width 161 height 6
click at [217, 155] on div "Reasons for rejection Legal age No show Fit No certification Availability Backg…" at bounding box center [241, 126] width 161 height 101
click at [250, 151] on input "Send rejection message If unchecked, the applicant will not receive a rejection…" at bounding box center [218, 146] width 114 height 11
checkbox input "true"
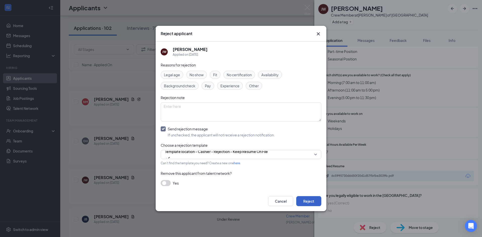
click at [306, 205] on button "Reject" at bounding box center [308, 201] width 25 height 10
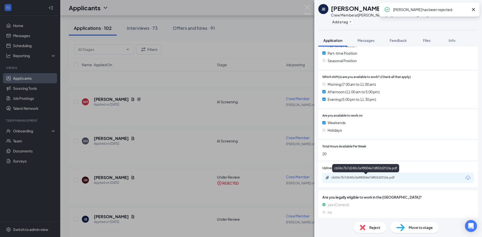
scroll to position [152, 0]
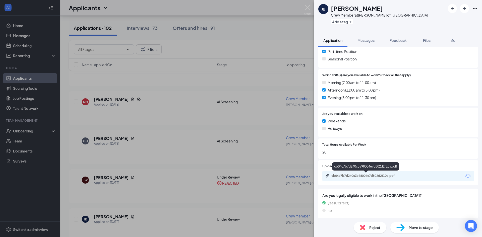
click at [359, 176] on div "cb04c7b7d240c3a98004e7d802d2f10a.pdf" at bounding box center [367, 176] width 70 height 4
click at [430, 230] on span "Move to stage" at bounding box center [421, 228] width 24 height 6
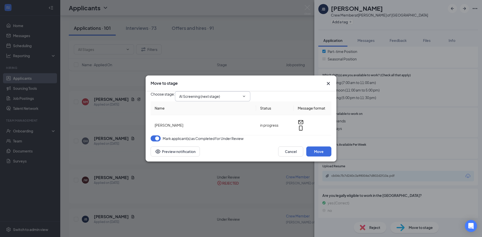
click at [227, 97] on span "AI Screening (next stage)" at bounding box center [212, 96] width 75 height 10
click at [228, 96] on span "AI Screening (next stage)" at bounding box center [212, 96] width 75 height 10
click at [240, 94] on input "AI Screening (next stage)" at bounding box center [209, 97] width 61 height 6
click at [210, 114] on div "Onsite Interview" at bounding box center [196, 111] width 27 height 6
type input "Onsite Interview"
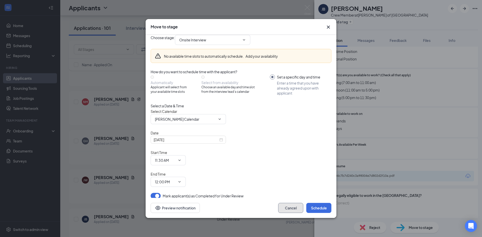
click at [289, 203] on button "Cancel" at bounding box center [290, 208] width 25 height 10
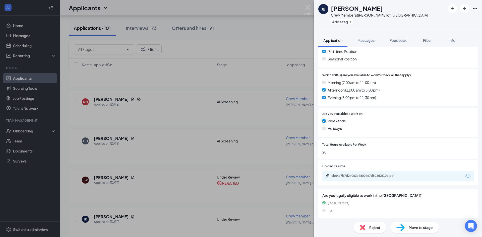
click at [417, 232] on div "Move to stage" at bounding box center [415, 227] width 48 height 11
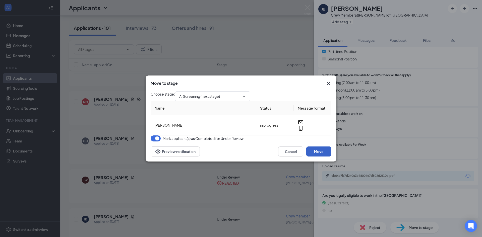
click at [319, 157] on button "Move" at bounding box center [318, 152] width 25 height 10
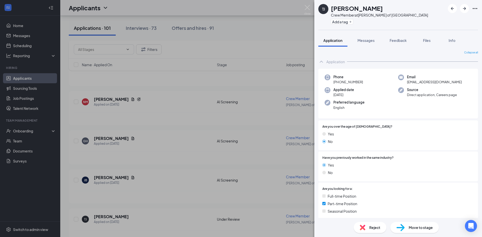
click at [371, 230] on span "Reject" at bounding box center [374, 228] width 11 height 6
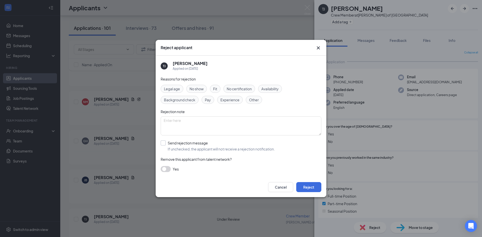
click at [199, 149] on input "Send rejection message If unchecked, the applicant will not receive a rejection…" at bounding box center [218, 146] width 114 height 11
checkbox input "true"
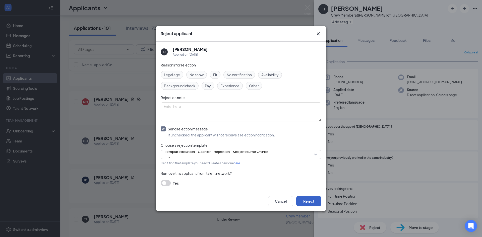
click at [306, 201] on button "Reject" at bounding box center [308, 201] width 25 height 10
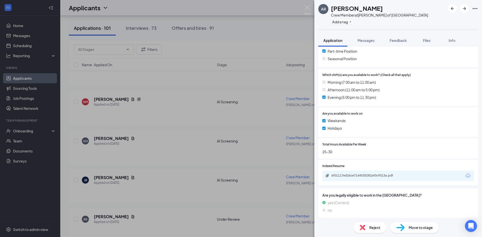
scroll to position [169, 0]
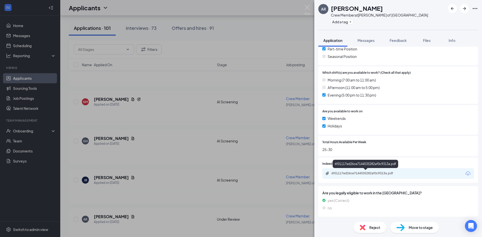
click at [364, 175] on div "6f01117ed26ce7144535282af0c9313a.pdf" at bounding box center [367, 174] width 70 height 4
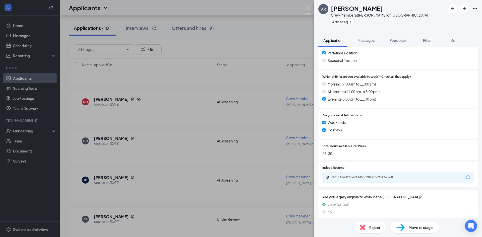
scroll to position [0, 0]
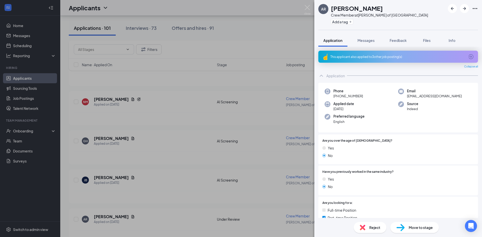
click at [394, 60] on div "This applicant also applied to 3 other job posting(s)" at bounding box center [398, 57] width 160 height 12
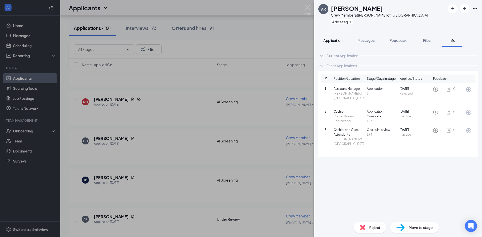
click at [329, 39] on span "Application" at bounding box center [333, 40] width 19 height 5
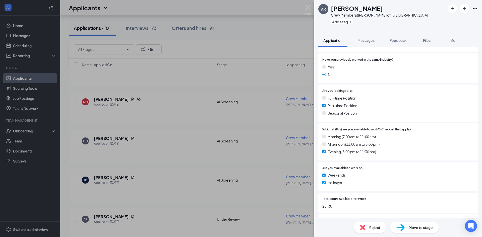
scroll to position [126, 0]
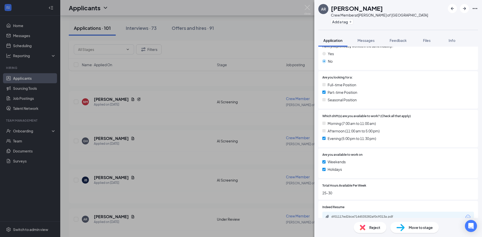
click at [435, 230] on div "Move to stage" at bounding box center [415, 227] width 48 height 11
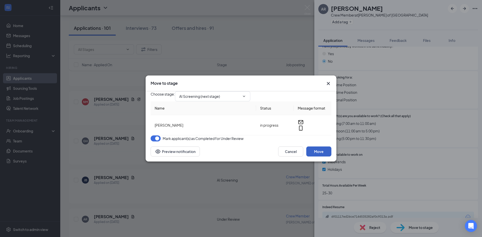
click at [331, 157] on button "Move" at bounding box center [318, 152] width 25 height 10
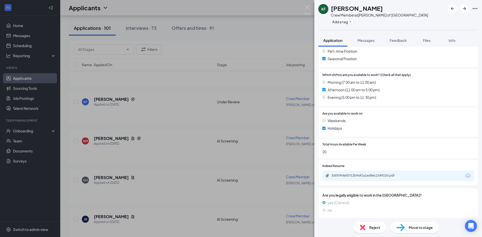
scroll to position [153, 0]
click at [365, 175] on div "3d0f09de00712b9a91a1ed86c154922d.pdf" at bounding box center [367, 176] width 70 height 4
click at [425, 225] on span "Move to stage" at bounding box center [421, 228] width 24 height 6
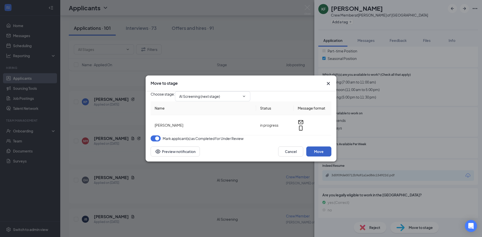
click at [330, 157] on button "Move" at bounding box center [318, 152] width 25 height 10
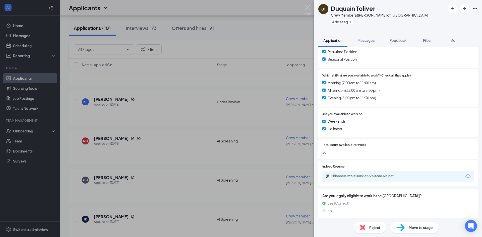
scroll to position [153, 0]
click at [365, 177] on div "2bbddc0e6ff65f200b5c27236fcdc09b.pdf" at bounding box center [367, 176] width 70 height 4
click at [356, 228] on div "Reject" at bounding box center [370, 227] width 33 height 11
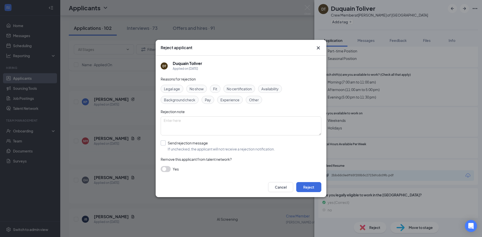
click at [258, 148] on input "Send rejection message If unchecked, the applicant will not receive a rejection…" at bounding box center [218, 146] width 114 height 11
checkbox input "true"
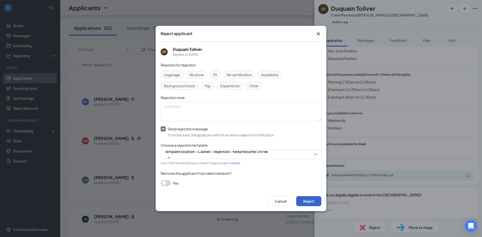
click at [313, 201] on button "Reject" at bounding box center [308, 201] width 25 height 10
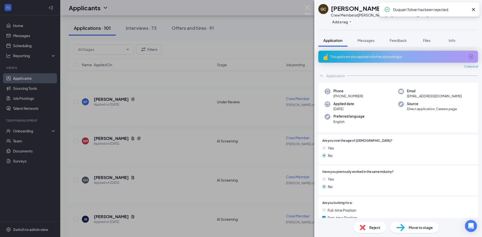
click at [373, 54] on div "This applicant also applied to 5 other job posting(s)" at bounding box center [398, 57] width 160 height 12
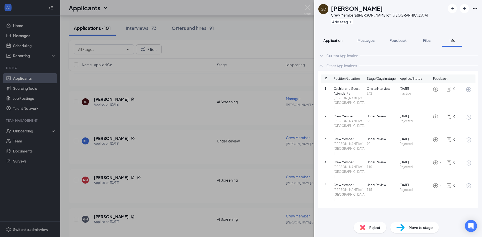
click at [329, 41] on span "Application" at bounding box center [333, 40] width 19 height 5
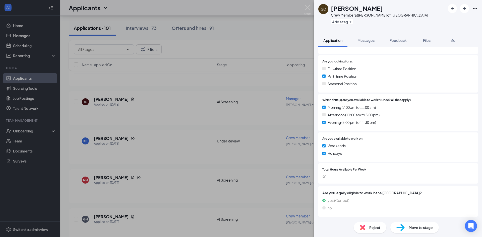
click at [374, 224] on div "Reject" at bounding box center [370, 227] width 33 height 11
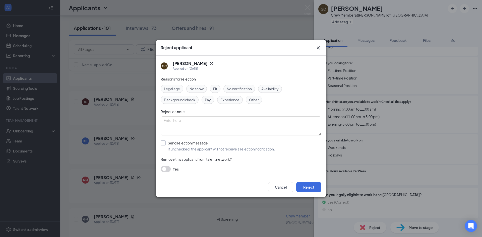
click at [211, 148] on input "Send rejection message If unchecked, the applicant will not receive a rejection…" at bounding box center [218, 146] width 114 height 11
checkbox input "true"
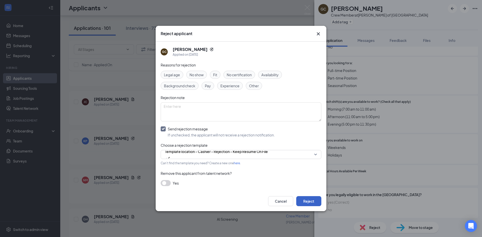
drag, startPoint x: 308, startPoint y: 200, endPoint x: 346, endPoint y: 157, distance: 57.3
click at [308, 200] on button "Reject" at bounding box center [308, 201] width 25 height 10
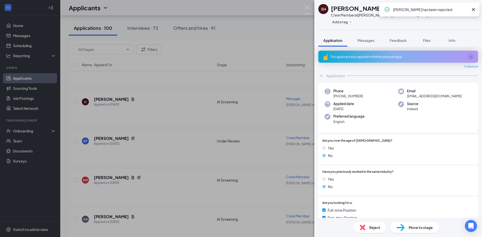
click at [365, 56] on div "This applicant also applied to 9 other job posting(s)" at bounding box center [398, 57] width 135 height 4
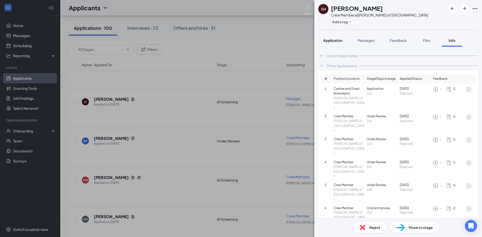
click at [332, 40] on span "Application" at bounding box center [333, 40] width 19 height 5
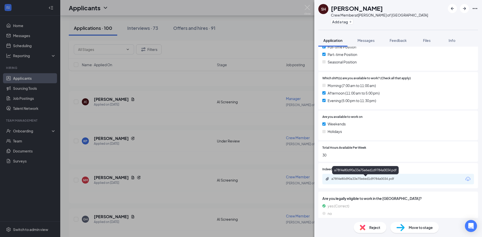
scroll to position [164, 0]
click at [369, 225] on span "Reject" at bounding box center [374, 228] width 11 height 6
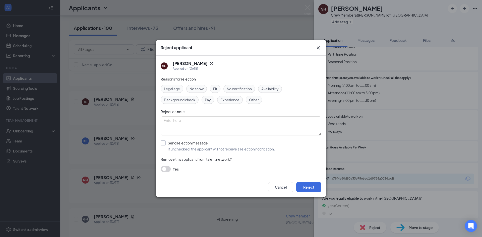
click at [226, 146] on input "Send rejection message If unchecked, the applicant will not receive a rejection…" at bounding box center [218, 146] width 114 height 11
checkbox input "true"
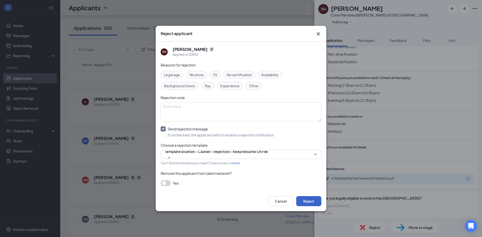
click at [318, 200] on button "Reject" at bounding box center [308, 201] width 25 height 10
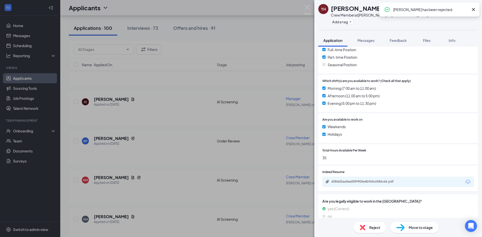
scroll to position [151, 0]
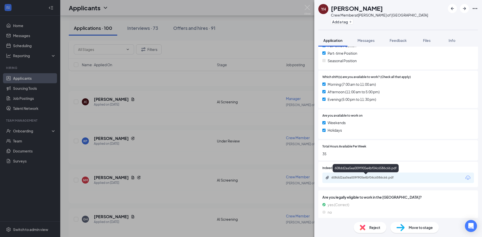
click at [359, 179] on div "608dd2aa5ea009f905e4bf04c6586c66.pdf" at bounding box center [367, 178] width 70 height 4
click at [375, 224] on div "Reject" at bounding box center [370, 227] width 33 height 11
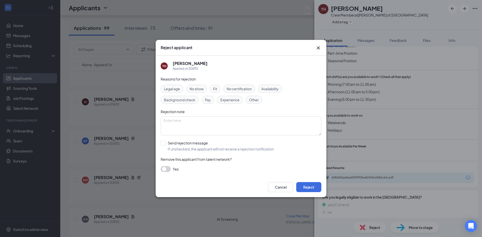
click at [234, 153] on div "Reasons for rejection Legal age No show Fit No certification Availability Backg…" at bounding box center [241, 126] width 161 height 101
click at [259, 144] on input "Send rejection message If unchecked, the applicant will not receive a rejection…" at bounding box center [218, 146] width 114 height 11
checkbox input "true"
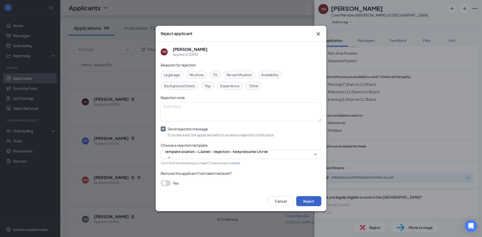
click at [309, 200] on button "Reject" at bounding box center [308, 201] width 25 height 10
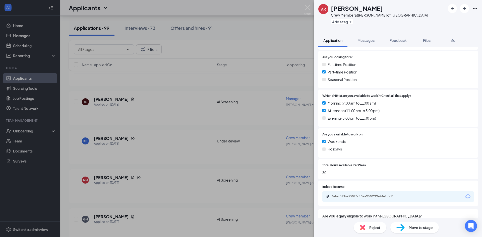
scroll to position [144, 0]
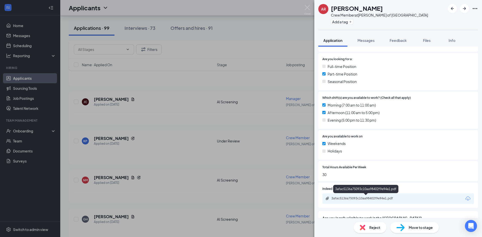
click at [365, 200] on div "3afac5136a75093c10aa98402f9e94e1.pdf" at bounding box center [367, 199] width 70 height 4
click at [375, 229] on span "Reject" at bounding box center [374, 228] width 11 height 6
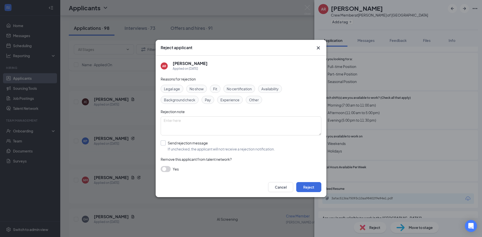
click at [215, 146] on input "Send rejection message If unchecked, the applicant will not receive a rejection…" at bounding box center [218, 146] width 114 height 11
checkbox input "true"
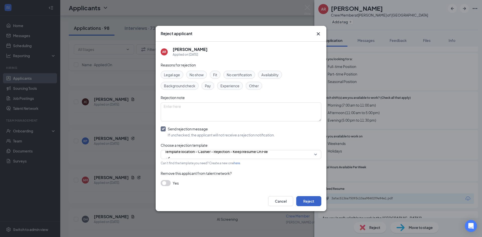
click at [311, 196] on button "Reject" at bounding box center [308, 201] width 25 height 10
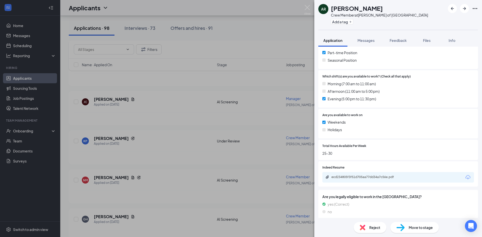
scroll to position [169, 0]
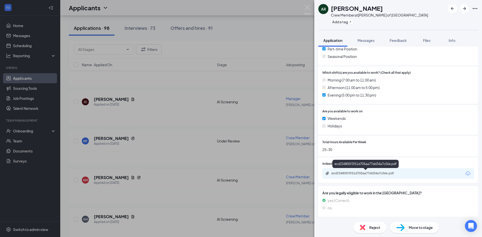
click at [377, 172] on div "ecd234805f3f51d705aa77dd34a7c56e.pdf" at bounding box center [367, 174] width 70 height 4
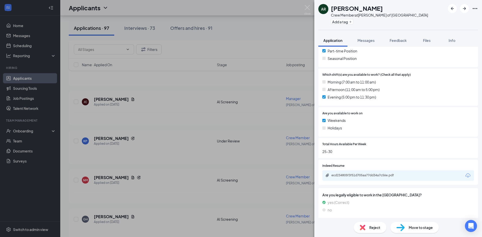
click at [370, 227] on span "Reject" at bounding box center [374, 228] width 11 height 6
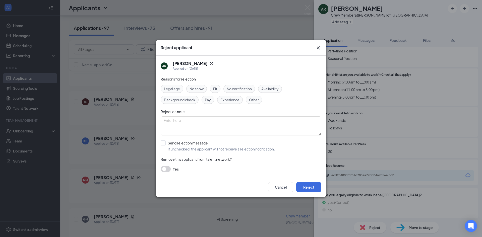
click at [222, 156] on div "Reasons for rejection Legal age No show Fit No certification Availability Backg…" at bounding box center [241, 126] width 161 height 101
click at [224, 151] on input "Send rejection message If unchecked, the applicant will not receive a rejection…" at bounding box center [218, 146] width 114 height 11
checkbox input "true"
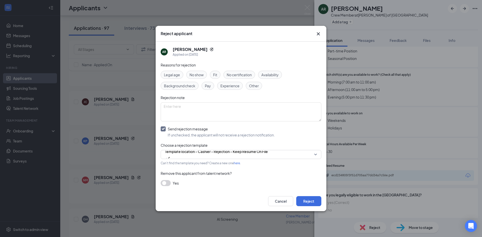
click at [311, 207] on div "Cancel Reject" at bounding box center [241, 201] width 171 height 20
click at [311, 204] on button "Reject" at bounding box center [308, 201] width 25 height 10
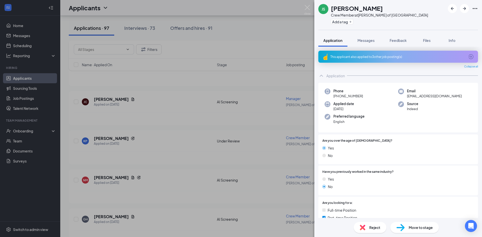
click at [400, 52] on div "This applicant also applied to 3 other job posting(s)" at bounding box center [398, 57] width 160 height 12
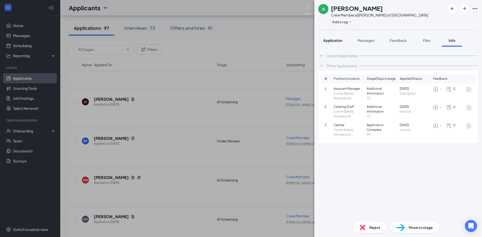
click at [335, 41] on span "Application" at bounding box center [333, 40] width 19 height 5
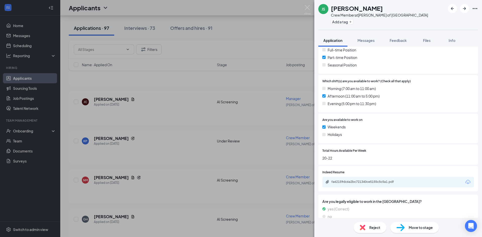
scroll to position [167, 0]
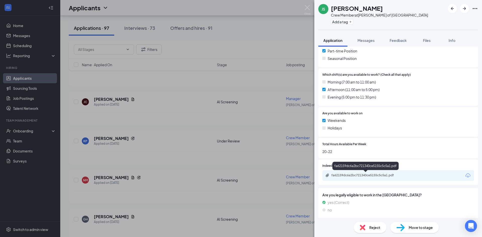
click at [365, 176] on div "fa62159dc6a2bc721340ce5155c5c5a1.pdf" at bounding box center [367, 176] width 70 height 4
click at [431, 230] on span "Move to stage" at bounding box center [421, 228] width 24 height 6
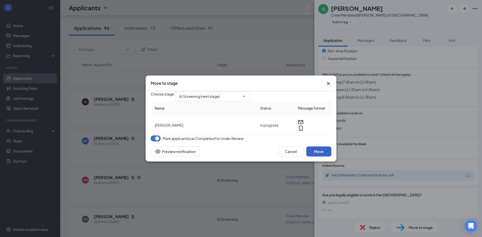
click at [316, 157] on button "Move" at bounding box center [318, 152] width 25 height 10
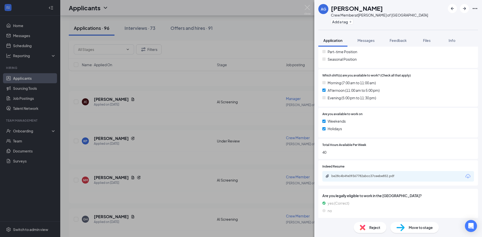
scroll to position [153, 0]
click at [367, 175] on div "be28c4b4fe09367782abcc37ceebe852.pdf" at bounding box center [367, 176] width 70 height 4
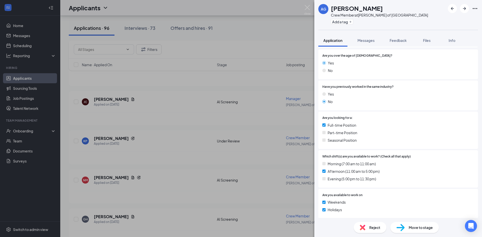
scroll to position [100, 0]
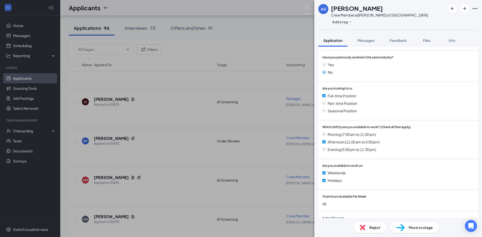
click at [407, 229] on div "Move to stage" at bounding box center [415, 227] width 48 height 11
type input "AI Screening (next stage)"
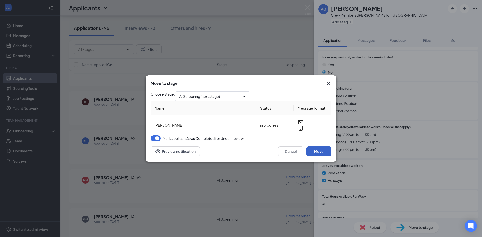
click at [318, 157] on button "Move" at bounding box center [318, 152] width 25 height 10
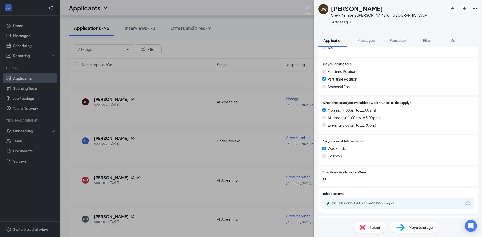
scroll to position [155, 0]
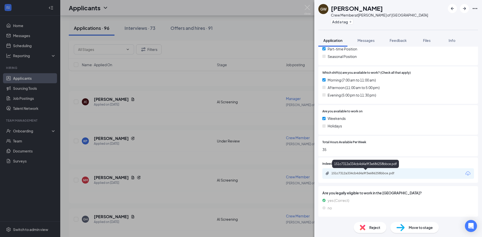
click at [363, 172] on div "151c7312a334cb4d4a9f3e686258bbce.pdf" at bounding box center [367, 174] width 70 height 4
click at [412, 224] on div "Move to stage" at bounding box center [415, 227] width 48 height 11
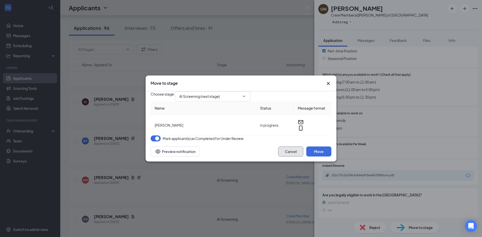
click at [303, 157] on button "Cancel" at bounding box center [290, 152] width 25 height 10
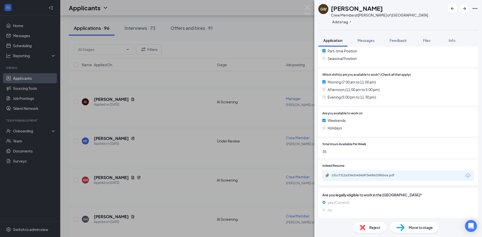
click at [409, 228] on span "Move to stage" at bounding box center [421, 228] width 24 height 6
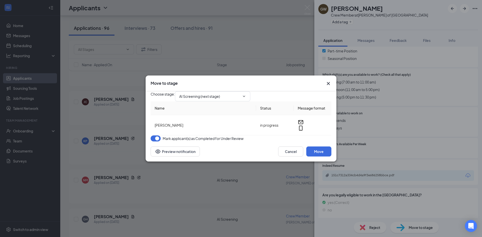
click at [327, 162] on div "Cancel Move Preview notification" at bounding box center [241, 152] width 191 height 20
click at [327, 157] on button "Move" at bounding box center [318, 152] width 25 height 10
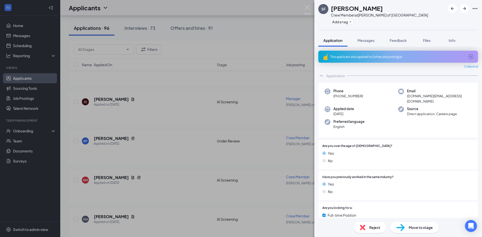
click at [398, 54] on div "This applicant also applied to 1 other job posting(s)" at bounding box center [398, 57] width 160 height 12
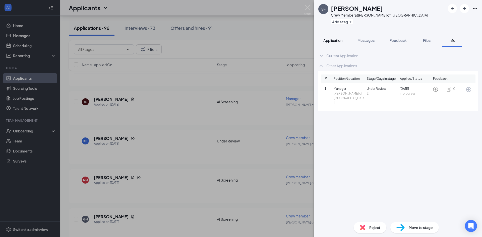
click at [331, 43] on div "Application" at bounding box center [333, 40] width 19 height 5
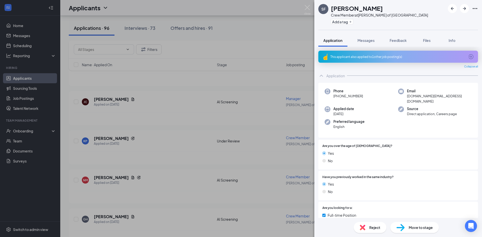
click at [418, 228] on span "Move to stage" at bounding box center [421, 228] width 24 height 6
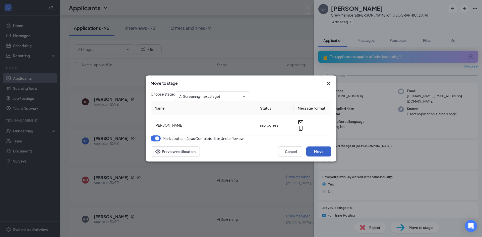
click at [316, 157] on button "Move" at bounding box center [318, 152] width 25 height 10
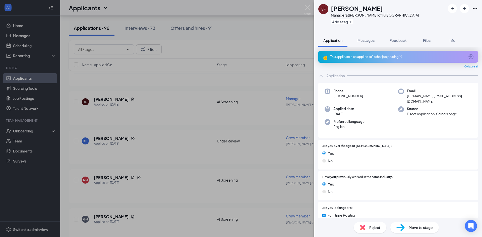
click at [365, 227] on img at bounding box center [363, 228] width 6 height 6
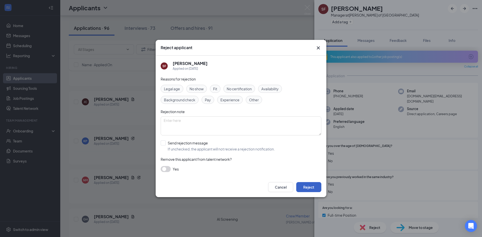
click at [311, 186] on button "Reject" at bounding box center [308, 187] width 25 height 10
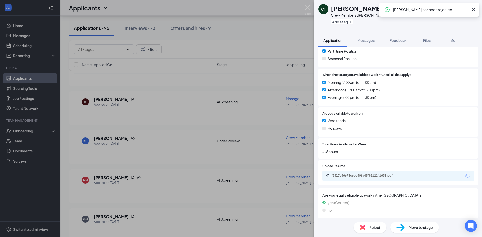
scroll to position [167, 0]
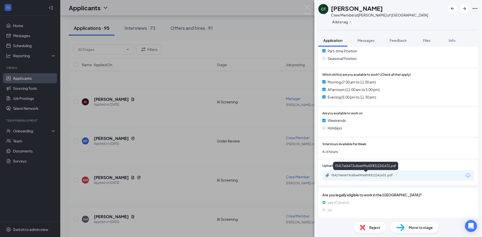
click at [349, 177] on div "f5417e66673c6be69fa45f8312241631.pdf" at bounding box center [367, 176] width 70 height 4
click at [379, 174] on div "f5417e66673c6be69fa45f8312241631.pdf" at bounding box center [367, 176] width 70 height 4
click at [365, 227] on img at bounding box center [363, 228] width 6 height 6
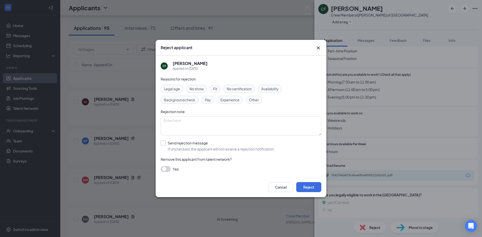
click at [243, 151] on input "Send rejection message If unchecked, the applicant will not receive a rejection…" at bounding box center [218, 146] width 114 height 11
checkbox input "true"
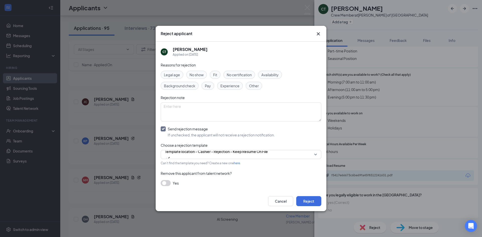
click at [295, 197] on div "Cancel Reject" at bounding box center [294, 201] width 53 height 10
click at [300, 198] on button "Reject" at bounding box center [308, 201] width 25 height 10
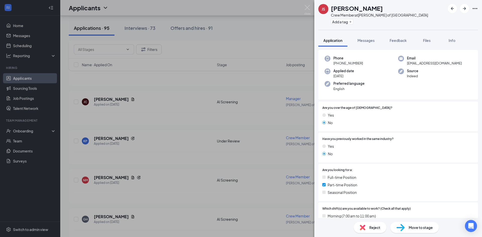
scroll to position [169, 0]
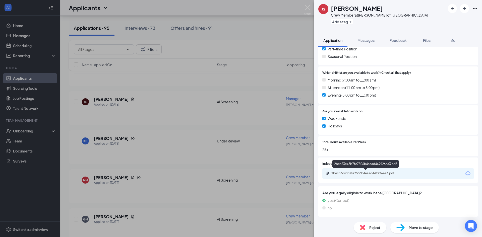
click at [370, 174] on div "2bec53c43b7fe7506b4eaad449926ea3.pdf" at bounding box center [367, 174] width 70 height 4
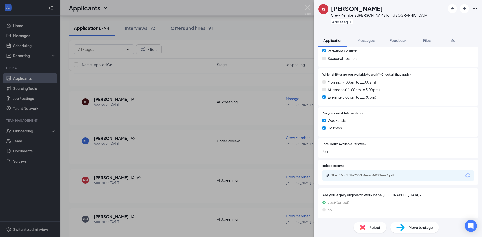
click at [367, 226] on div "Reject" at bounding box center [370, 227] width 33 height 11
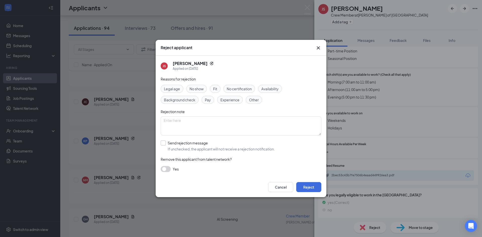
click at [216, 150] on input "Send rejection message If unchecked, the applicant will not receive a rejection…" at bounding box center [218, 146] width 114 height 11
checkbox input "true"
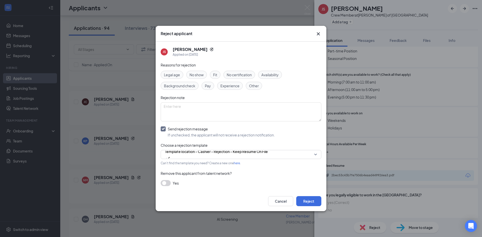
click at [324, 201] on div "Cancel Reject" at bounding box center [241, 201] width 171 height 20
click at [320, 201] on button "Reject" at bounding box center [308, 201] width 25 height 10
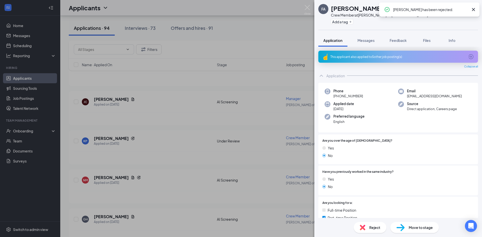
click at [375, 60] on div "This applicant also applied to 5 other job posting(s)" at bounding box center [398, 57] width 160 height 12
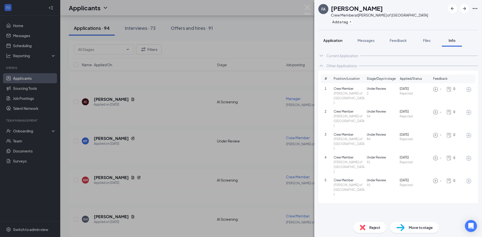
click at [340, 42] on span "Application" at bounding box center [333, 40] width 19 height 5
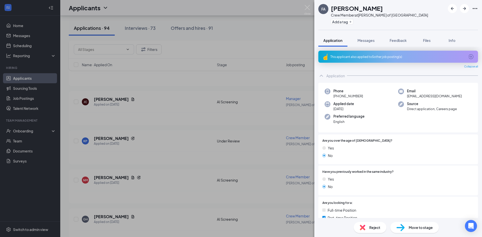
click at [364, 223] on div "Reject" at bounding box center [370, 227] width 33 height 11
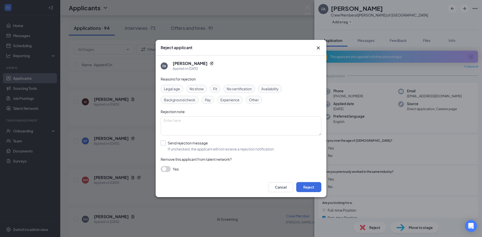
click at [273, 148] on input "Send rejection message If unchecked, the applicant will not receive a rejection…" at bounding box center [218, 146] width 114 height 11
checkbox input "true"
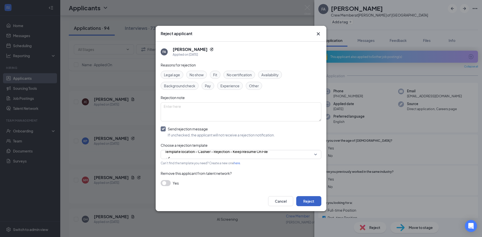
click at [316, 206] on button "Reject" at bounding box center [308, 201] width 25 height 10
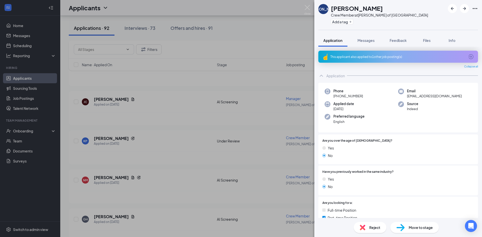
click at [381, 226] on div "Reject" at bounding box center [370, 227] width 33 height 11
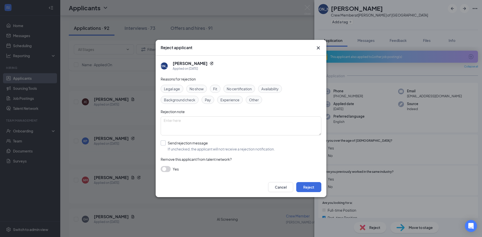
click at [216, 146] on input "Send rejection message If unchecked, the applicant will not receive a rejection…" at bounding box center [218, 146] width 114 height 11
checkbox input "true"
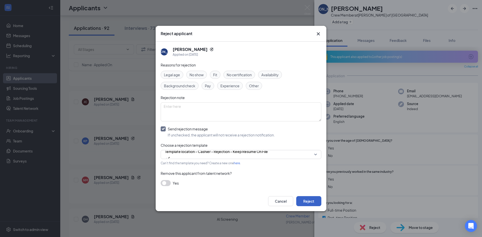
click at [313, 198] on button "Reject" at bounding box center [308, 201] width 25 height 10
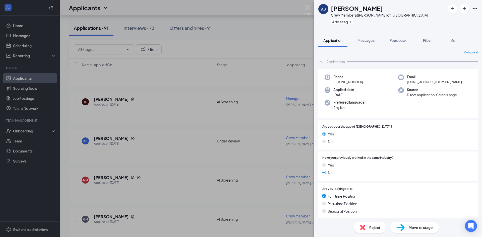
click at [402, 228] on img at bounding box center [401, 227] width 8 height 7
type input "AI Screening (next stage)"
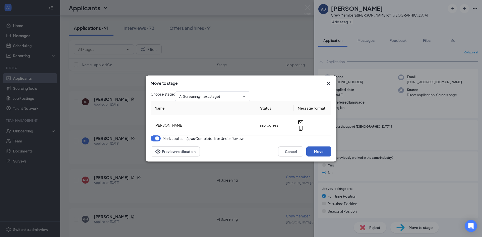
drag, startPoint x: 319, startPoint y: 159, endPoint x: 348, endPoint y: 152, distance: 29.2
click at [319, 157] on button "Move" at bounding box center [318, 152] width 25 height 10
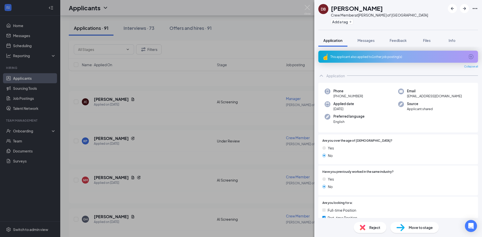
click at [371, 227] on span "Reject" at bounding box center [374, 228] width 11 height 6
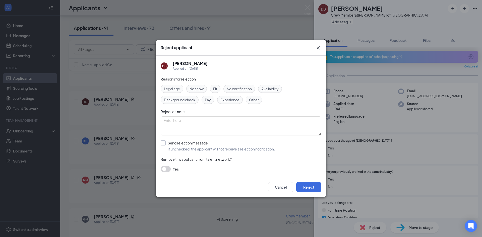
click at [239, 147] on input "Send rejection message If unchecked, the applicant will not receive a rejection…" at bounding box center [218, 146] width 114 height 11
checkbox input "true"
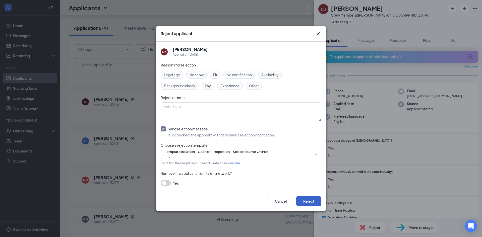
click at [315, 204] on button "Reject" at bounding box center [308, 201] width 25 height 10
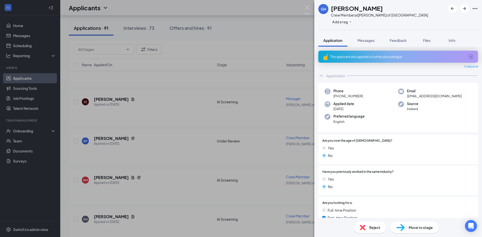
click at [367, 227] on div "Reject" at bounding box center [370, 227] width 33 height 11
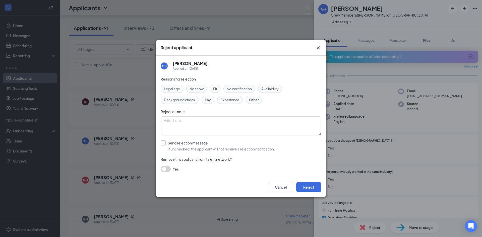
click at [199, 148] on input "Send rejection message If unchecked, the applicant will not receive a rejection…" at bounding box center [218, 146] width 114 height 11
checkbox input "true"
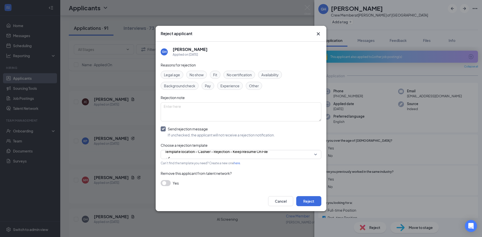
click at [308, 192] on div "Cancel Reject" at bounding box center [241, 201] width 171 height 20
click at [317, 205] on button "Reject" at bounding box center [308, 201] width 25 height 10
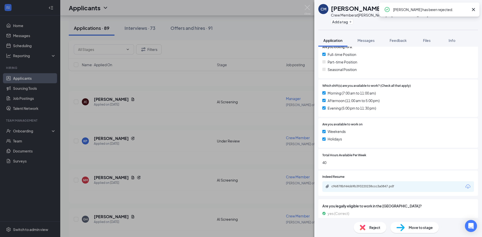
scroll to position [153, 0]
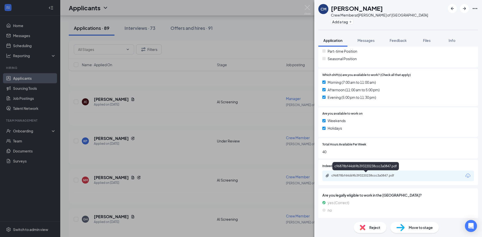
click at [359, 177] on div "c96878bf44d69b393220238ccc3a0847.pdf" at bounding box center [367, 176] width 70 height 4
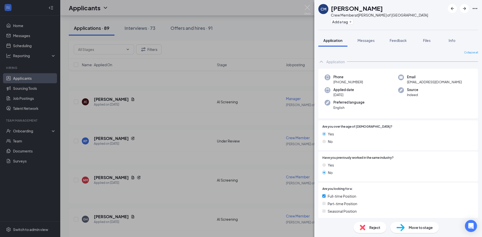
scroll to position [155, 0]
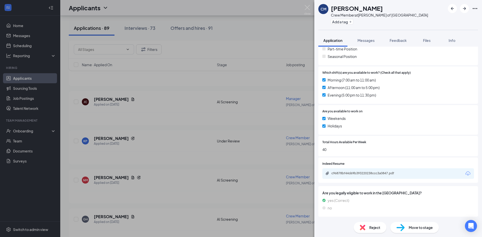
click at [420, 229] on span "Move to stage" at bounding box center [421, 228] width 24 height 6
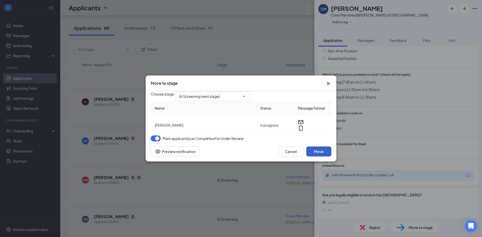
drag, startPoint x: 318, startPoint y: 162, endPoint x: 352, endPoint y: 152, distance: 34.8
click at [318, 157] on button "Move" at bounding box center [318, 152] width 25 height 10
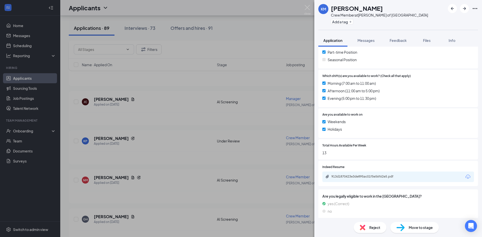
scroll to position [167, 0]
click at [367, 232] on div "Reject" at bounding box center [370, 227] width 33 height 11
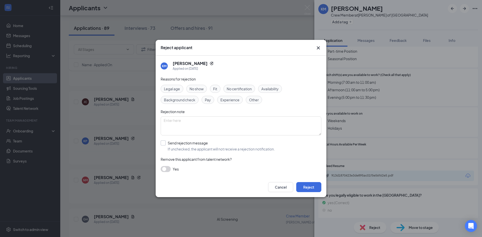
click at [241, 149] on input "Send rejection message If unchecked, the applicant will not receive a rejection…" at bounding box center [218, 146] width 114 height 11
checkbox input "true"
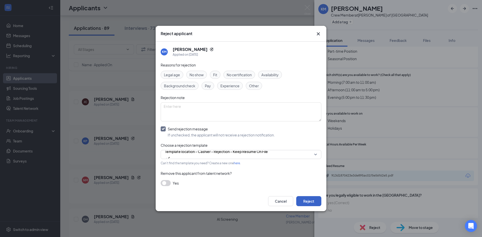
click at [304, 202] on button "Reject" at bounding box center [308, 201] width 25 height 10
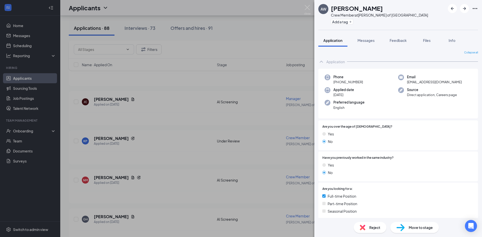
click at [367, 228] on div "Reject" at bounding box center [370, 227] width 33 height 11
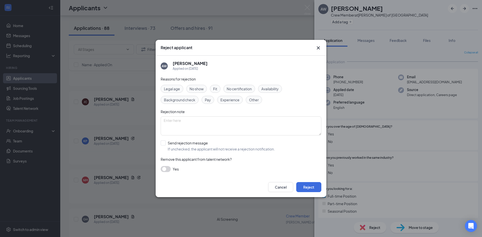
click at [195, 149] on input "Send rejection message If unchecked, the applicant will not receive a rejection…" at bounding box center [218, 146] width 114 height 11
checkbox input "true"
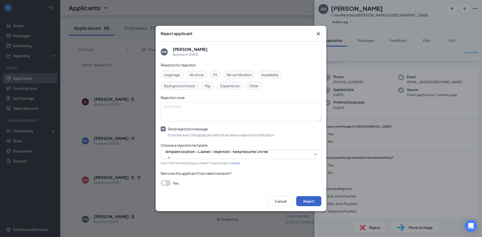
click at [306, 201] on button "Reject" at bounding box center [308, 201] width 25 height 10
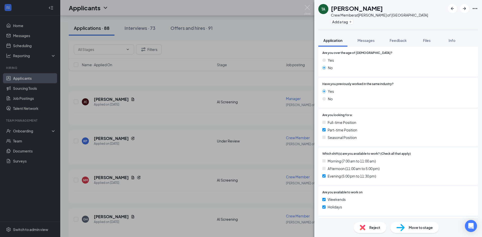
scroll to position [128, 0]
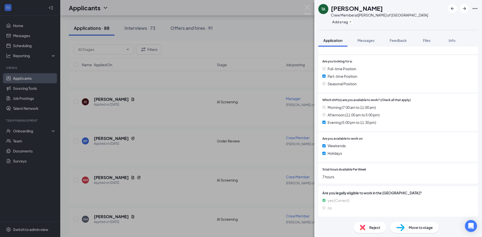
click at [372, 227] on span "Reject" at bounding box center [374, 228] width 11 height 6
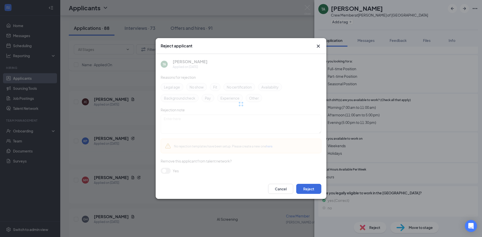
scroll to position [126, 0]
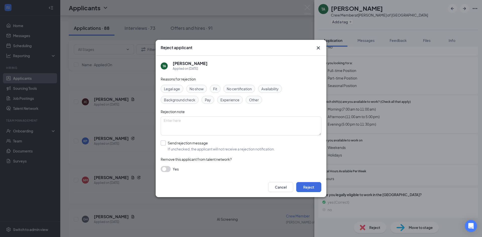
click at [197, 144] on input "Send rejection message If unchecked, the applicant will not receive a rejection…" at bounding box center [218, 146] width 114 height 11
checkbox input "true"
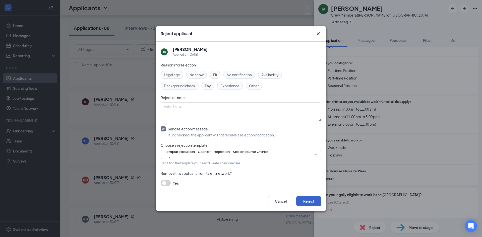
click at [312, 202] on button "Reject" at bounding box center [308, 201] width 25 height 10
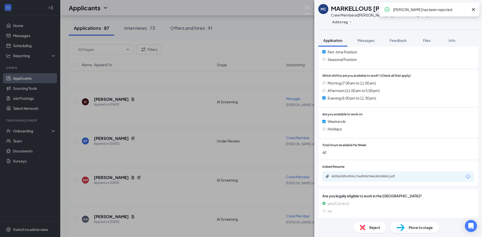
scroll to position [153, 0]
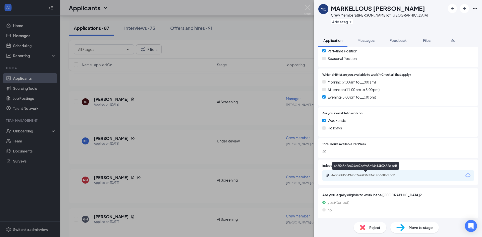
click at [364, 176] on div "4635a3d5c494cc7ae9b8c94e14b3686d.pdf" at bounding box center [367, 176] width 70 height 4
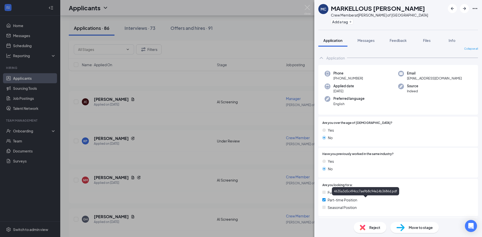
scroll to position [0, 0]
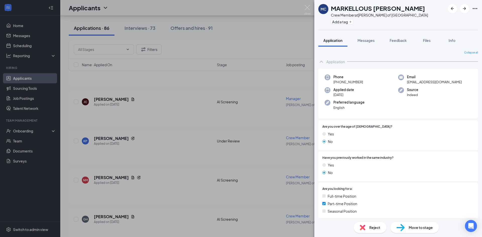
click at [365, 226] on img at bounding box center [363, 228] width 6 height 6
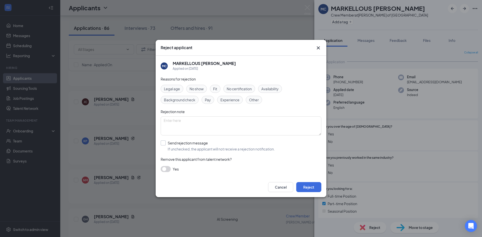
click at [231, 146] on input "Send rejection message If unchecked, the applicant will not receive a rejection…" at bounding box center [218, 146] width 114 height 11
checkbox input "true"
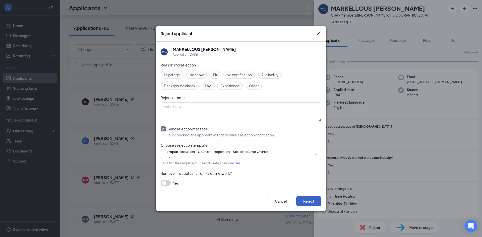
drag, startPoint x: 307, startPoint y: 201, endPoint x: 357, endPoint y: 168, distance: 59.6
click at [307, 201] on button "Reject" at bounding box center [308, 201] width 25 height 10
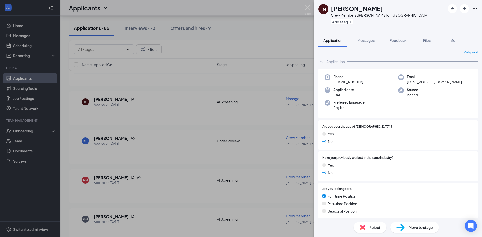
click at [373, 227] on span "Reject" at bounding box center [374, 228] width 11 height 6
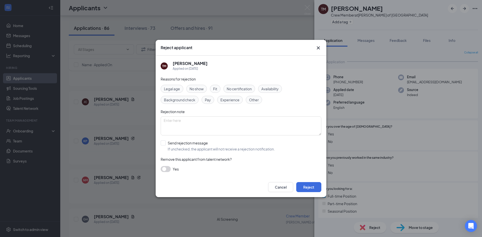
drag, startPoint x: 219, startPoint y: 150, endPoint x: 223, endPoint y: 150, distance: 4.0
click at [220, 150] on input "Send rejection message If unchecked, the applicant will not receive a rejection…" at bounding box center [218, 146] width 114 height 11
checkbox input "true"
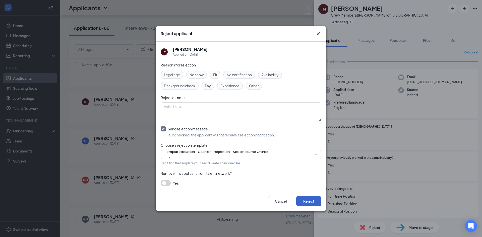
click at [308, 201] on button "Reject" at bounding box center [308, 201] width 25 height 10
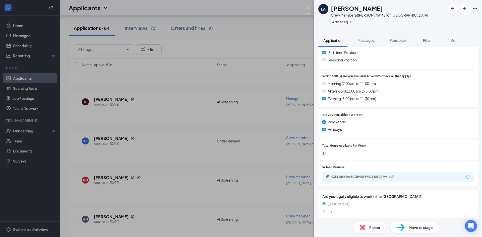
scroll to position [167, 0]
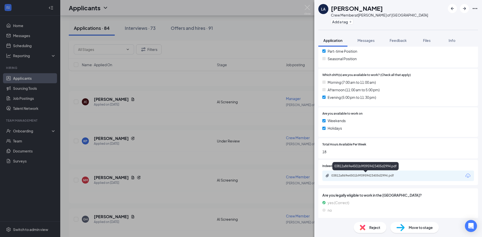
click at [352, 174] on div "03812a869e4501b9f0959423405d2994.pdf" at bounding box center [367, 176] width 70 height 4
click at [379, 227] on span "Reject" at bounding box center [374, 228] width 11 height 6
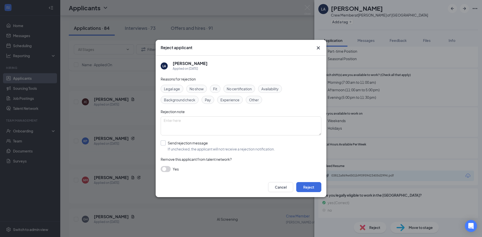
click at [197, 147] on input "Send rejection message If unchecked, the applicant will not receive a rejection…" at bounding box center [218, 146] width 114 height 11
checkbox input "true"
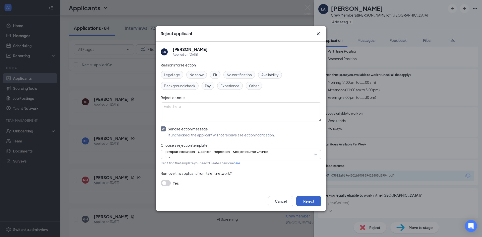
click at [308, 204] on button "Reject" at bounding box center [308, 201] width 25 height 10
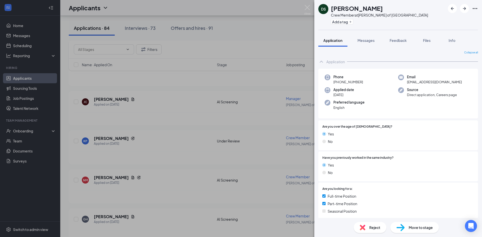
click at [371, 227] on span "Reject" at bounding box center [374, 228] width 11 height 6
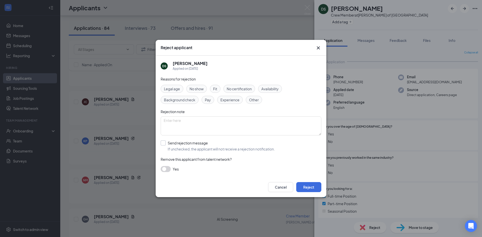
click at [245, 150] on input "Send rejection message If unchecked, the applicant will not receive a rejection…" at bounding box center [218, 146] width 114 height 11
checkbox input "true"
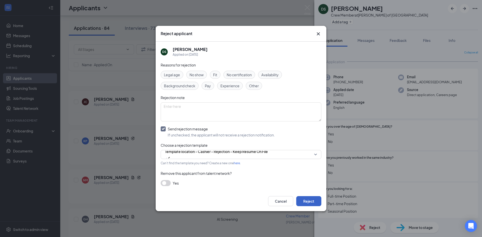
click at [314, 202] on button "Reject" at bounding box center [308, 201] width 25 height 10
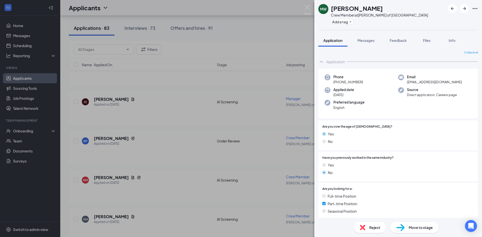
click at [414, 224] on div "Move to stage" at bounding box center [415, 227] width 48 height 11
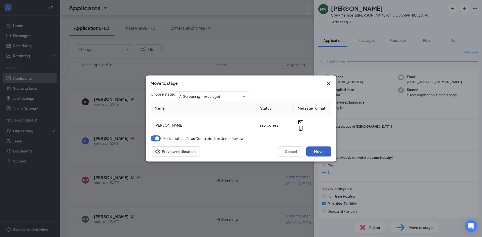
click at [323, 157] on button "Move" at bounding box center [318, 152] width 25 height 10
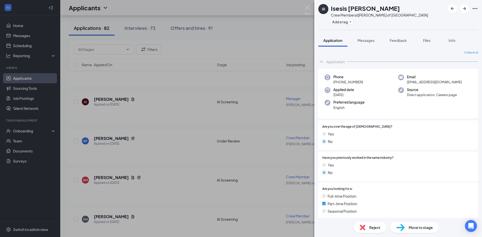
click at [416, 227] on span "Move to stage" at bounding box center [421, 228] width 24 height 6
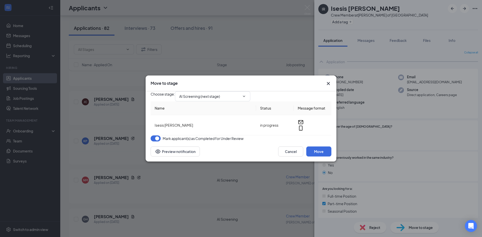
click at [234, 142] on span "Mark applicant(s) as Completed for Under Review" at bounding box center [203, 139] width 81 height 6
click at [320, 157] on button "Move" at bounding box center [318, 152] width 25 height 10
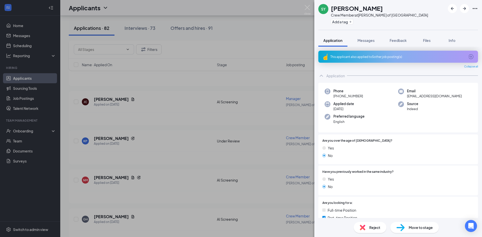
click at [135, 148] on div "SY [PERSON_NAME] Crew Member at [PERSON_NAME] of Shorewood Add a tag Applicatio…" at bounding box center [241, 118] width 482 height 237
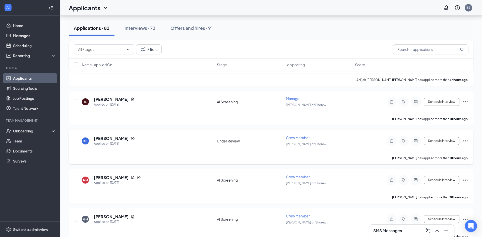
click at [157, 157] on div "[PERSON_NAME] has applied more than 18 hours ago ." at bounding box center [271, 158] width 395 height 13
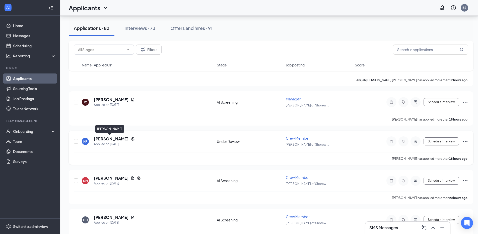
click at [105, 136] on div "KP [PERSON_NAME] Applied on [DATE] Under Review Crew Member [PERSON_NAME] of Sh…" at bounding box center [271, 143] width 395 height 17
click at [105, 138] on h5 "[PERSON_NAME]" at bounding box center [111, 139] width 35 height 6
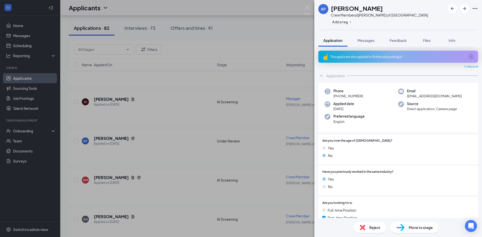
click at [375, 61] on div "This applicant also applied to 3 other job posting(s)" at bounding box center [398, 57] width 160 height 12
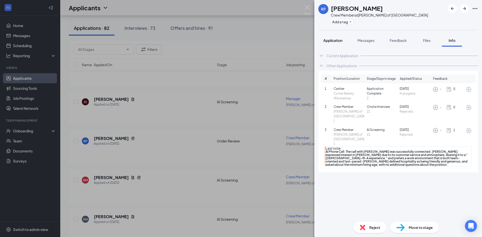
click at [331, 42] on span "Application" at bounding box center [333, 40] width 19 height 5
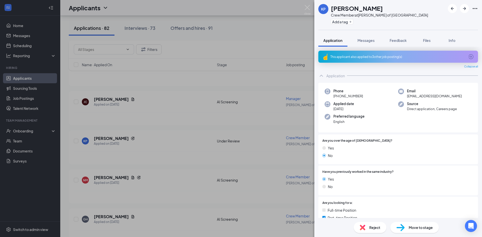
click at [366, 54] on div "This applicant also applied to 3 other job posting(s)" at bounding box center [398, 57] width 160 height 12
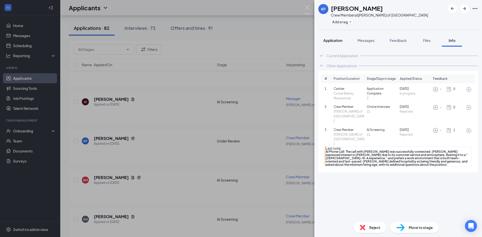
click at [334, 42] on span "Application" at bounding box center [333, 40] width 19 height 5
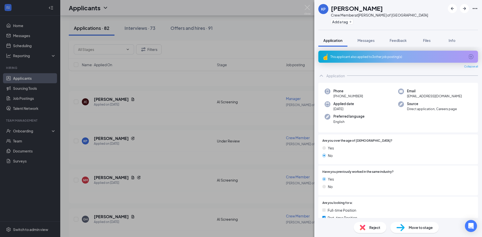
click at [370, 230] on span "Reject" at bounding box center [374, 228] width 11 height 6
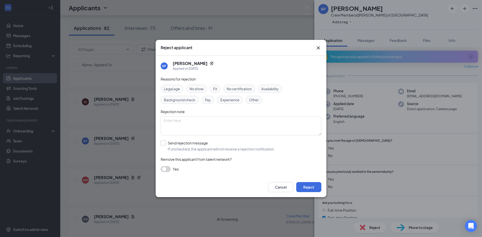
click at [226, 143] on input "Send rejection message If unchecked, the applicant will not receive a rejection…" at bounding box center [218, 146] width 114 height 11
checkbox input "true"
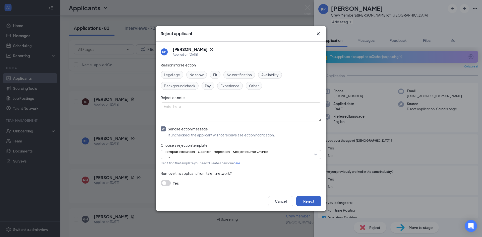
click at [321, 201] on button "Reject" at bounding box center [308, 201] width 25 height 10
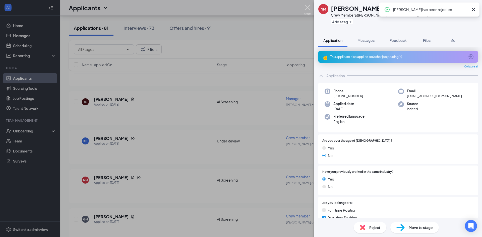
click at [308, 7] on img at bounding box center [307, 10] width 6 height 10
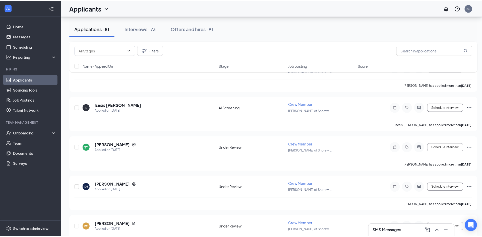
scroll to position [954, 0]
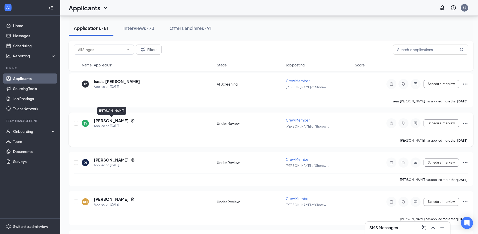
click at [96, 118] on h5 "[PERSON_NAME]" at bounding box center [111, 121] width 35 height 6
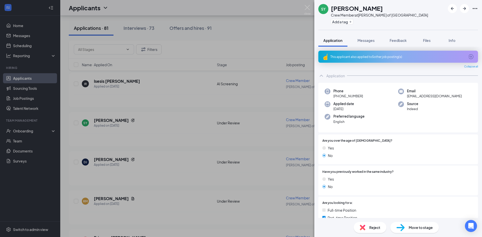
click at [387, 61] on div "This applicant also applied to 5 other job posting(s)" at bounding box center [398, 57] width 160 height 12
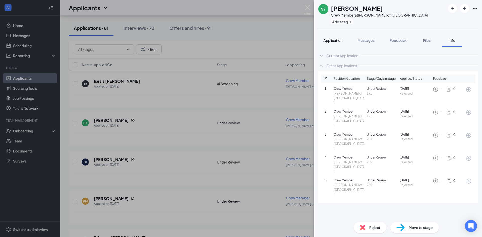
click at [328, 42] on span "Application" at bounding box center [333, 40] width 19 height 5
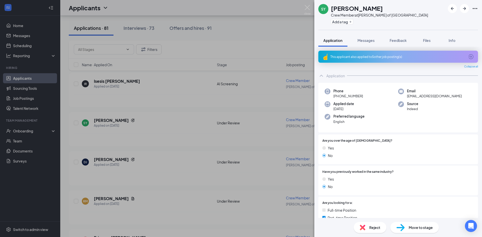
click at [370, 233] on div "Reject" at bounding box center [370, 227] width 33 height 11
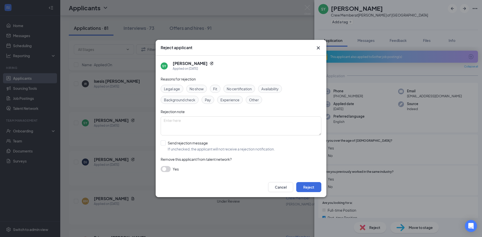
click at [257, 146] on input "Send rejection message If unchecked, the applicant will not receive a rejection…" at bounding box center [218, 146] width 114 height 11
checkbox input "true"
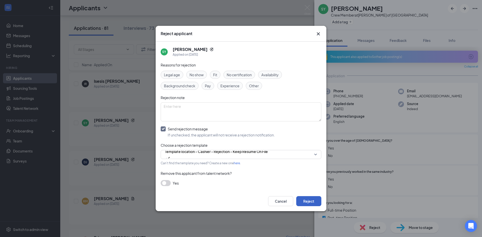
click at [318, 202] on button "Reject" at bounding box center [308, 201] width 25 height 10
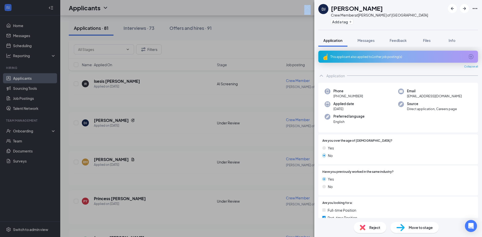
click at [307, 8] on div "DJ [PERSON_NAME] Crew Member at [PERSON_NAME] of Shorewood Add a tag Applicatio…" at bounding box center [241, 118] width 482 height 237
click at [308, 7] on img at bounding box center [307, 10] width 6 height 10
